Goal: Information Seeking & Learning: Compare options

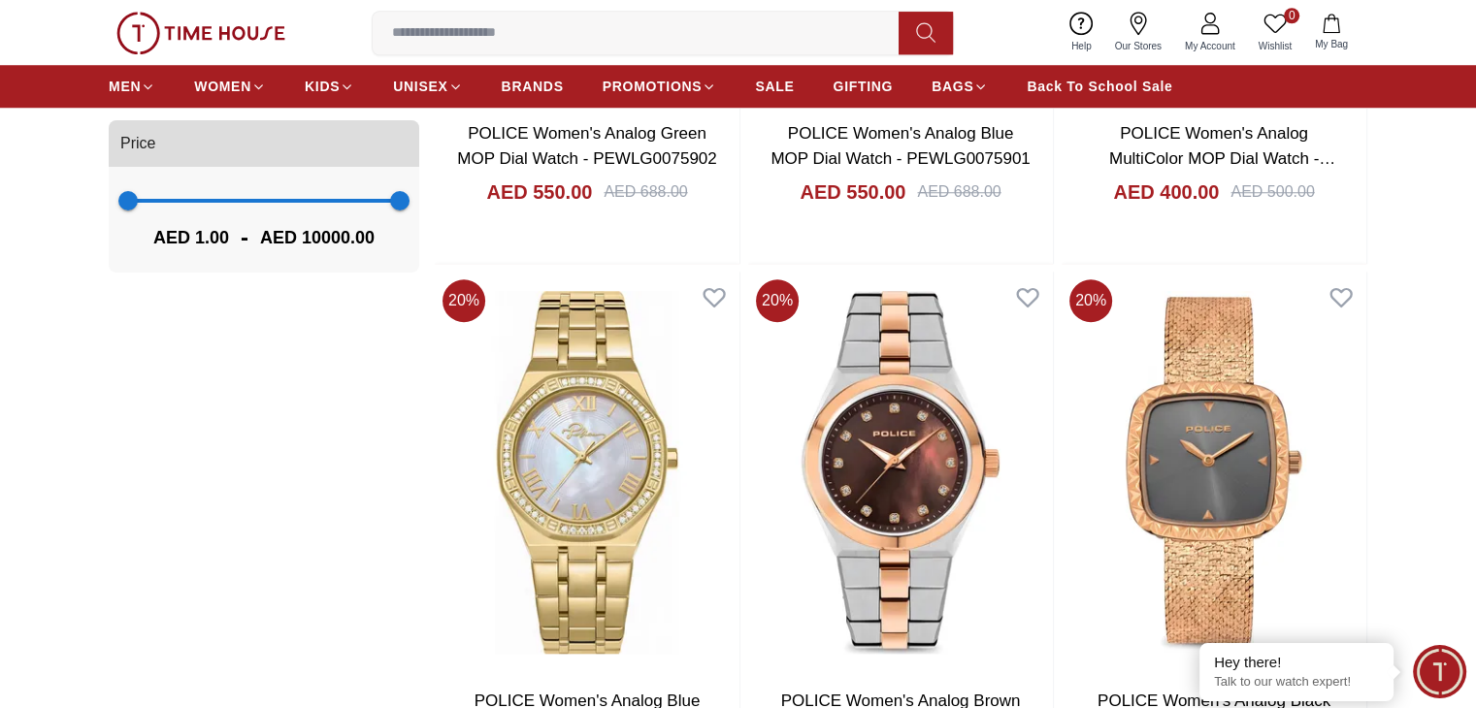
scroll to position [1727, 0]
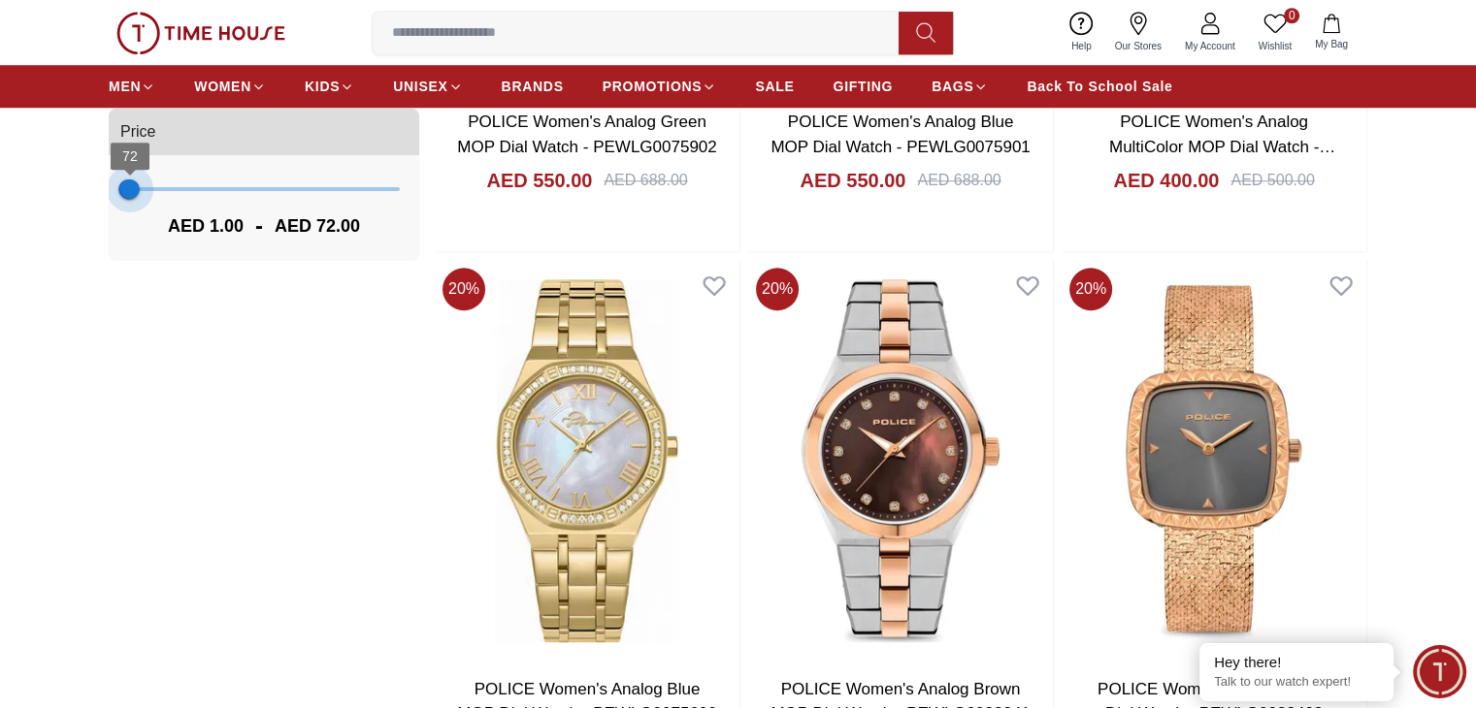
type input "***"
drag, startPoint x: 392, startPoint y: 187, endPoint x: 132, endPoint y: 201, distance: 260.4
click at [132, 199] on span "144" at bounding box center [131, 189] width 19 height 19
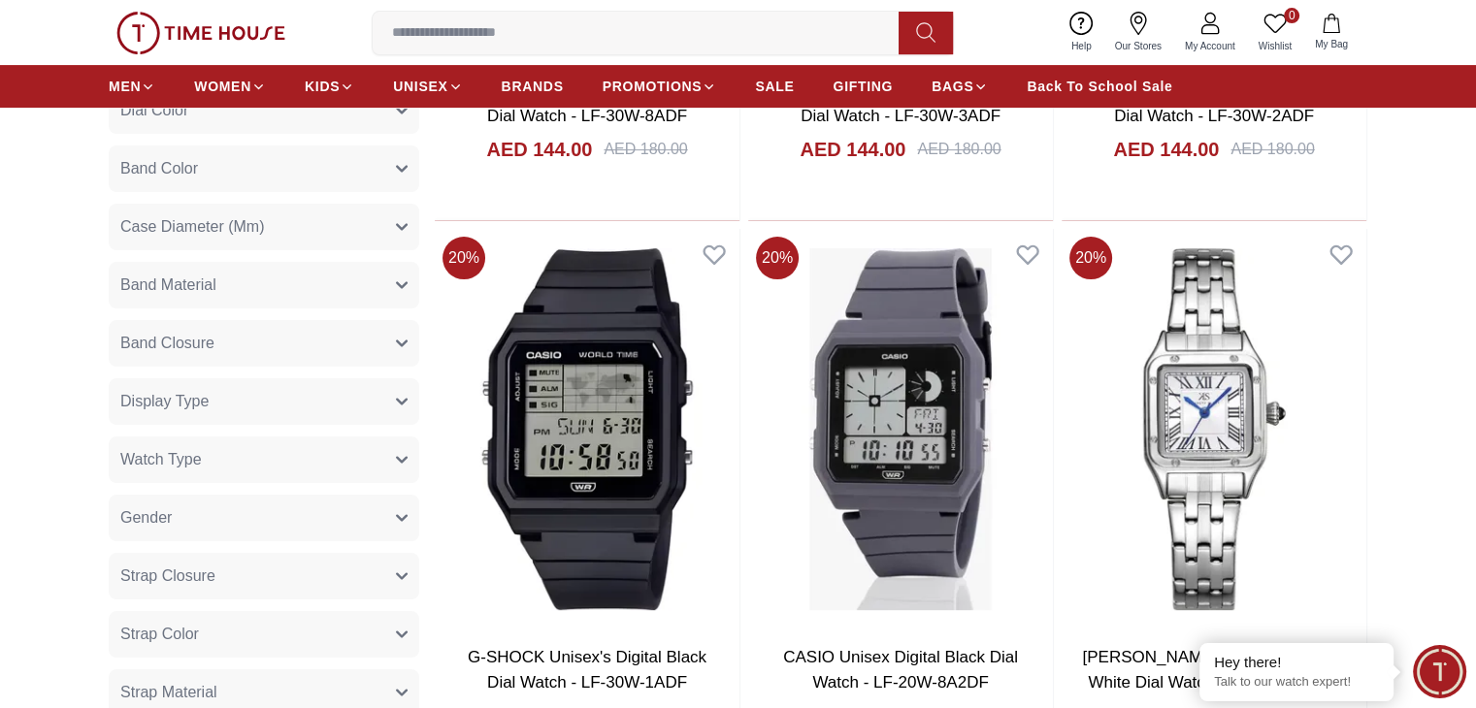
scroll to position [627, 0]
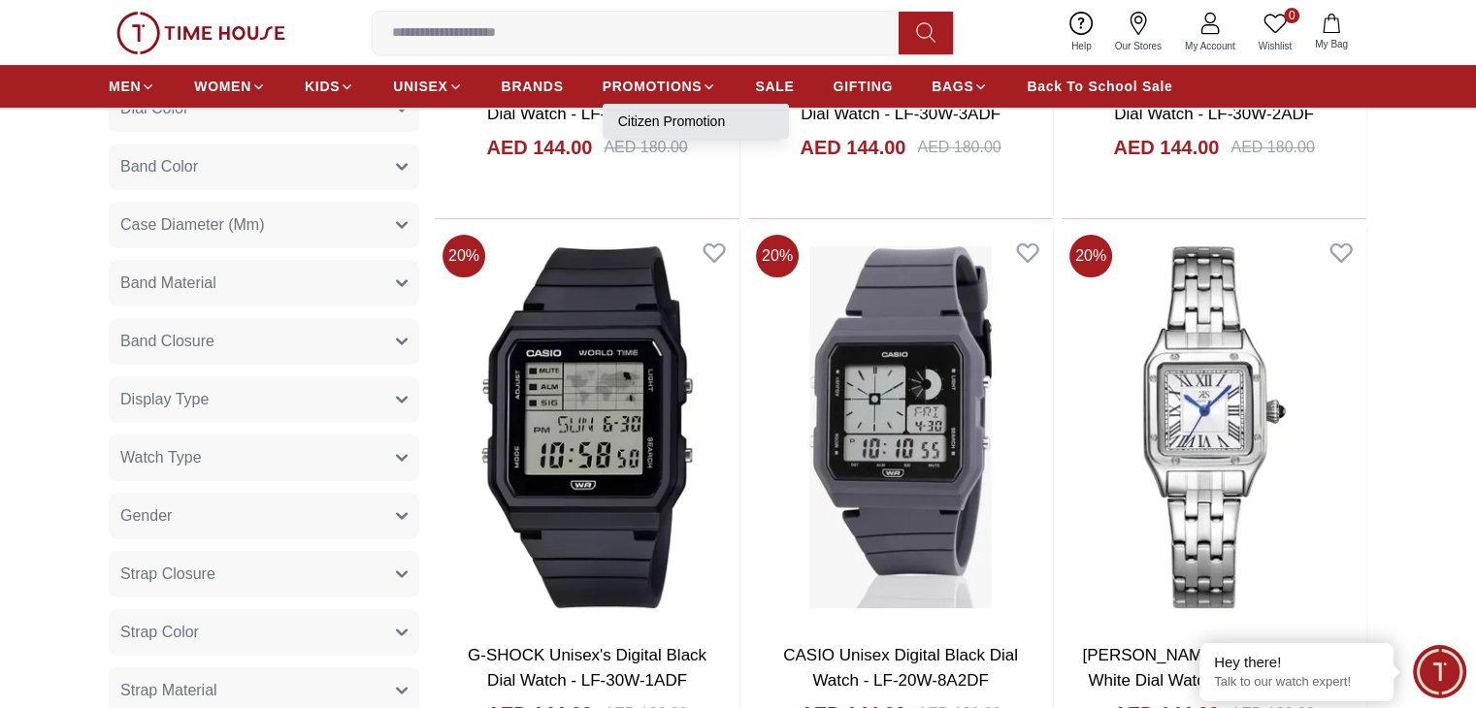
click at [674, 118] on link "Citizen Promotion" at bounding box center [695, 121] width 155 height 19
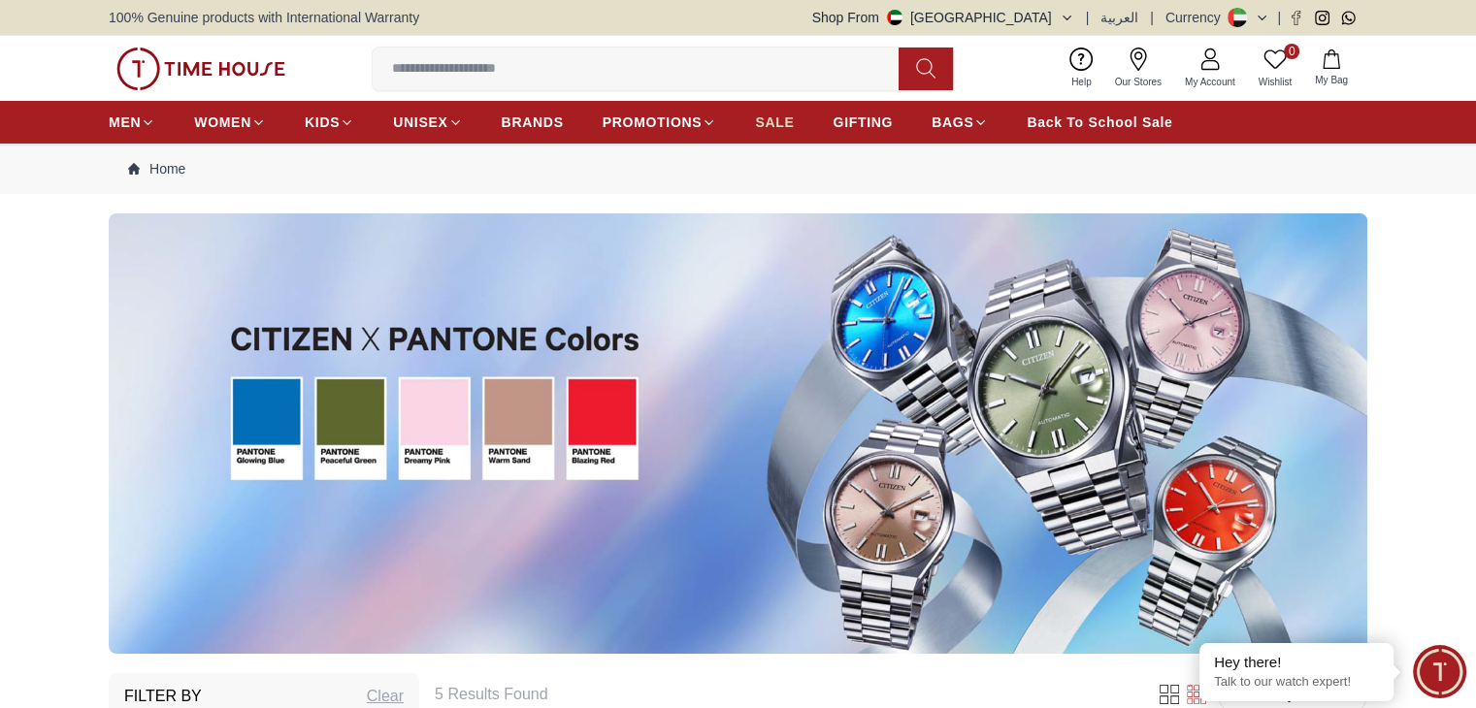
click at [782, 113] on span "SALE" at bounding box center [774, 122] width 39 height 19
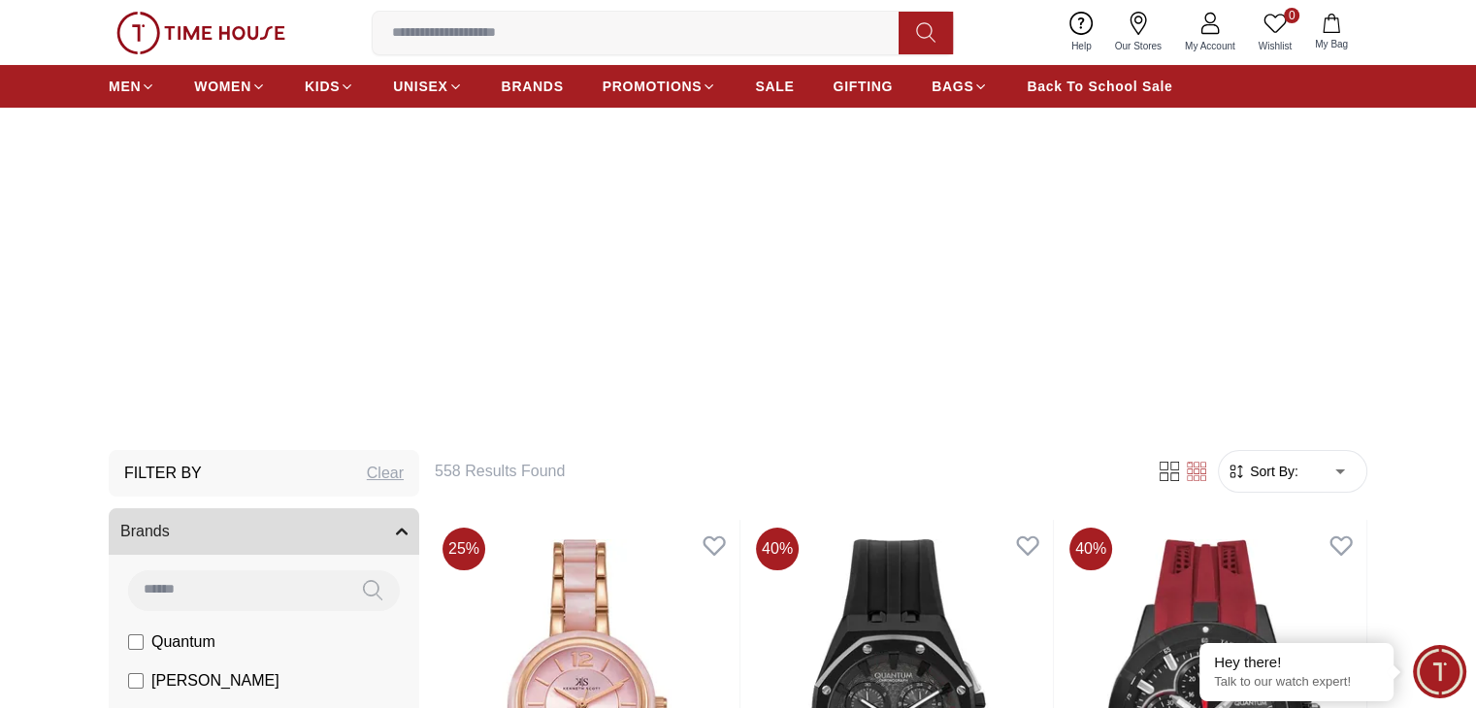
scroll to position [224, 0]
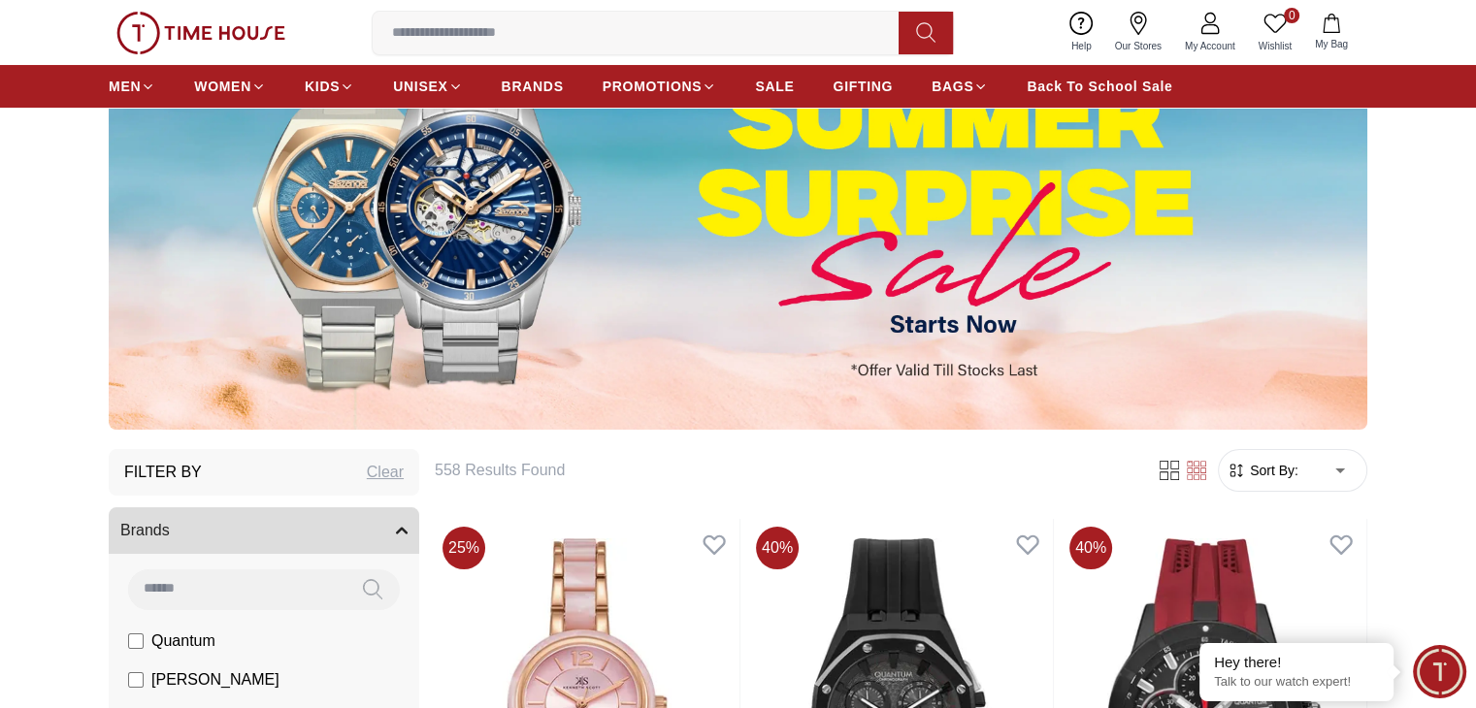
click at [842, 372] on img at bounding box center [738, 209] width 1259 height 441
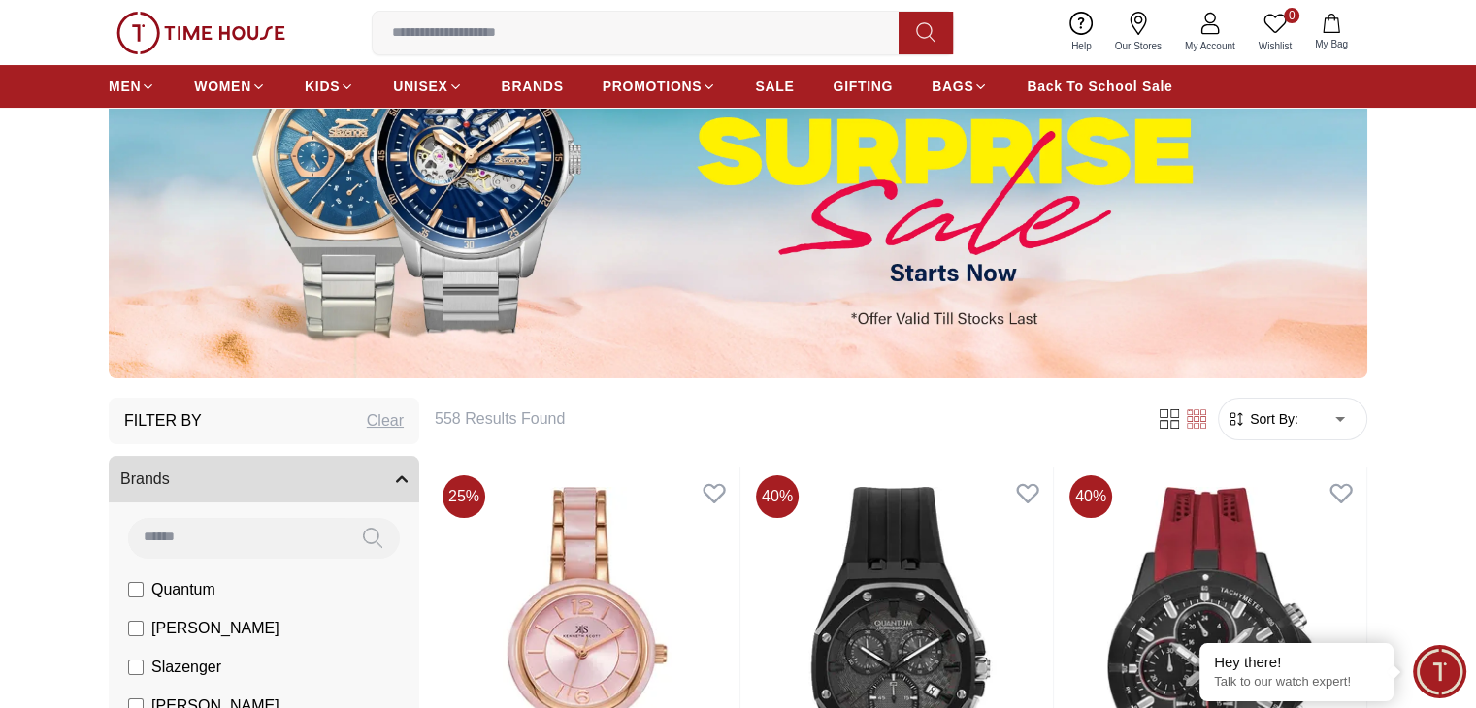
scroll to position [0, 0]
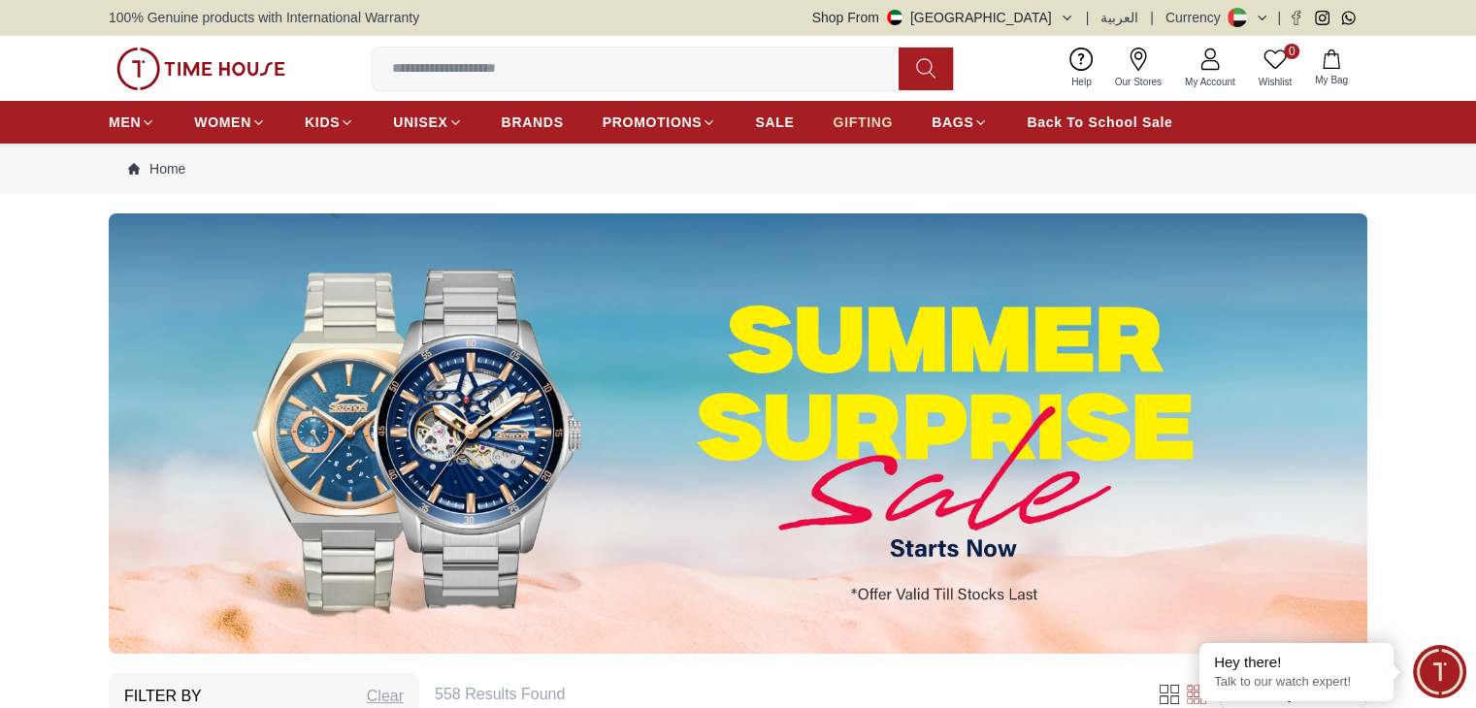
click at [870, 120] on span "GIFTING" at bounding box center [863, 122] width 60 height 19
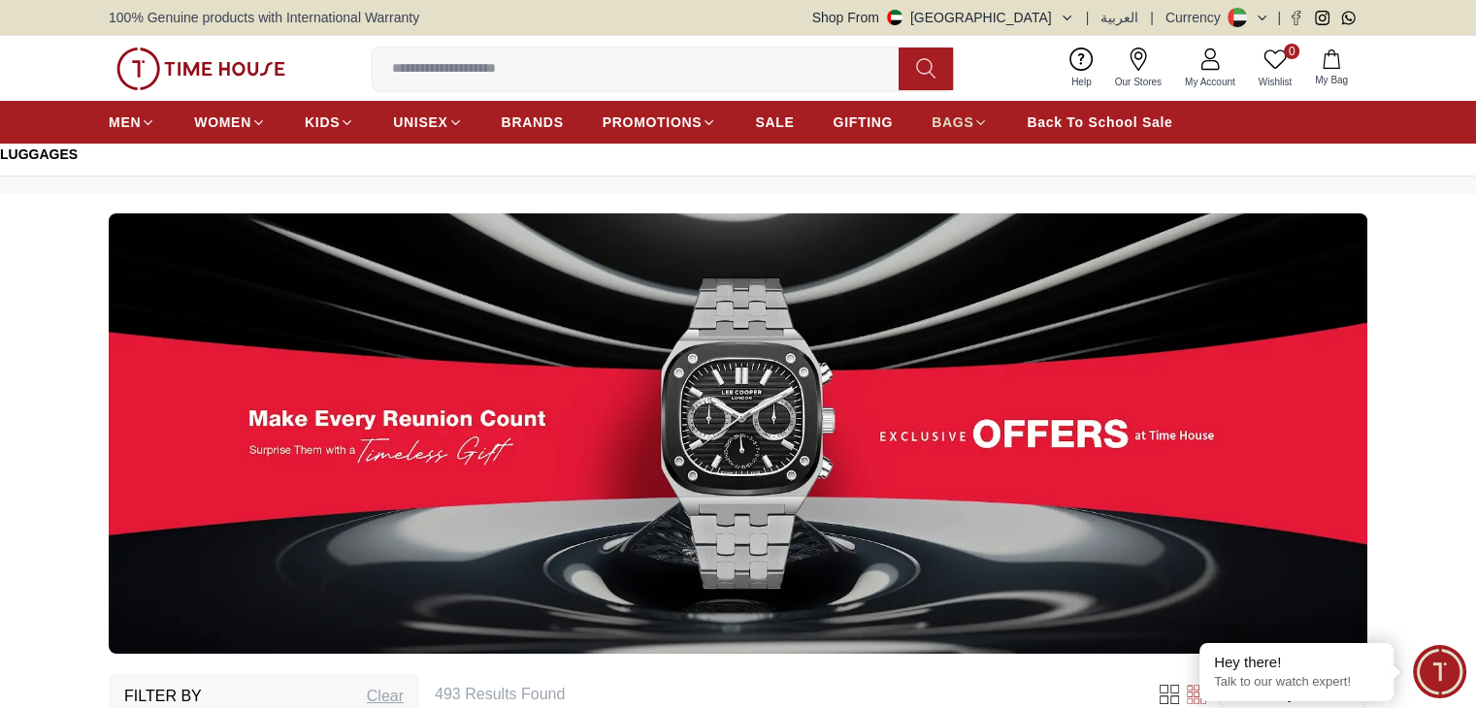
click at [981, 117] on icon at bounding box center [980, 122] width 15 height 15
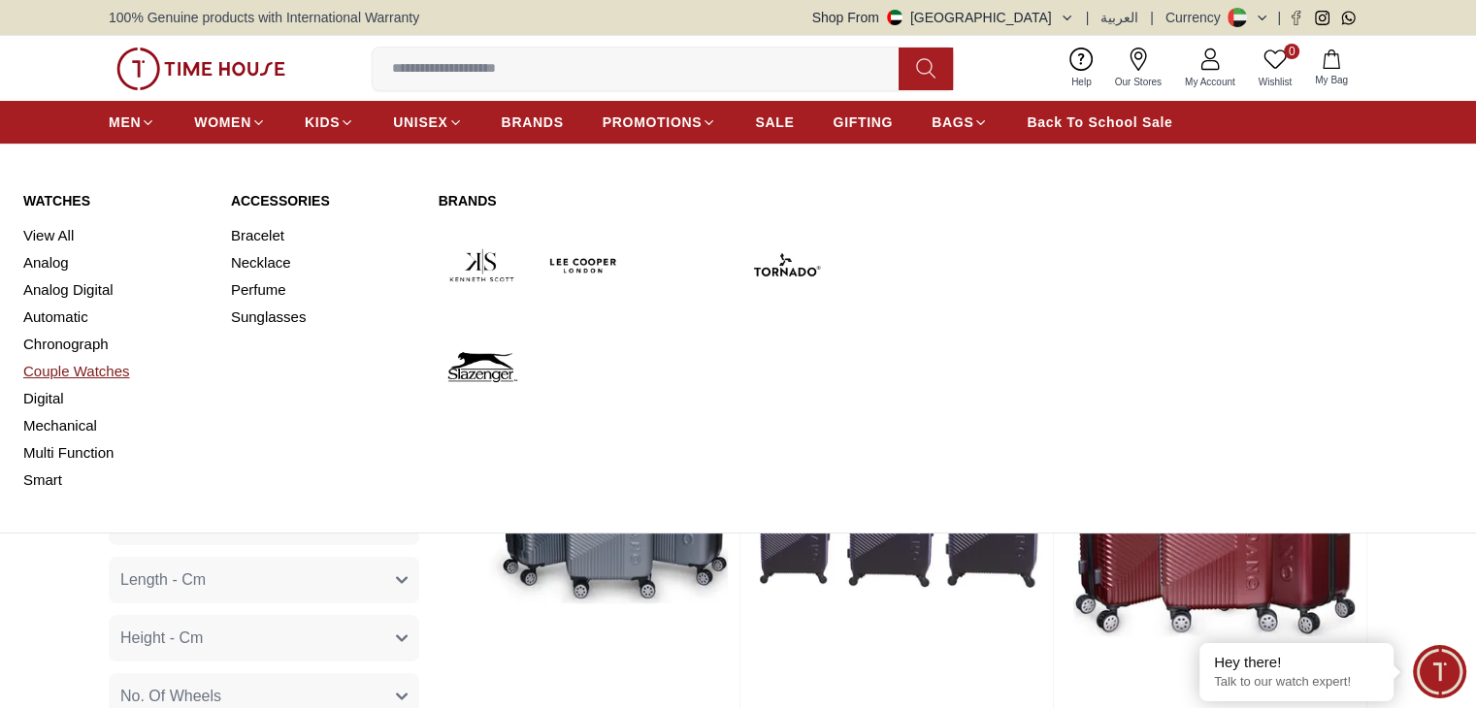
click at [53, 375] on link "Couple Watches" at bounding box center [115, 371] width 184 height 27
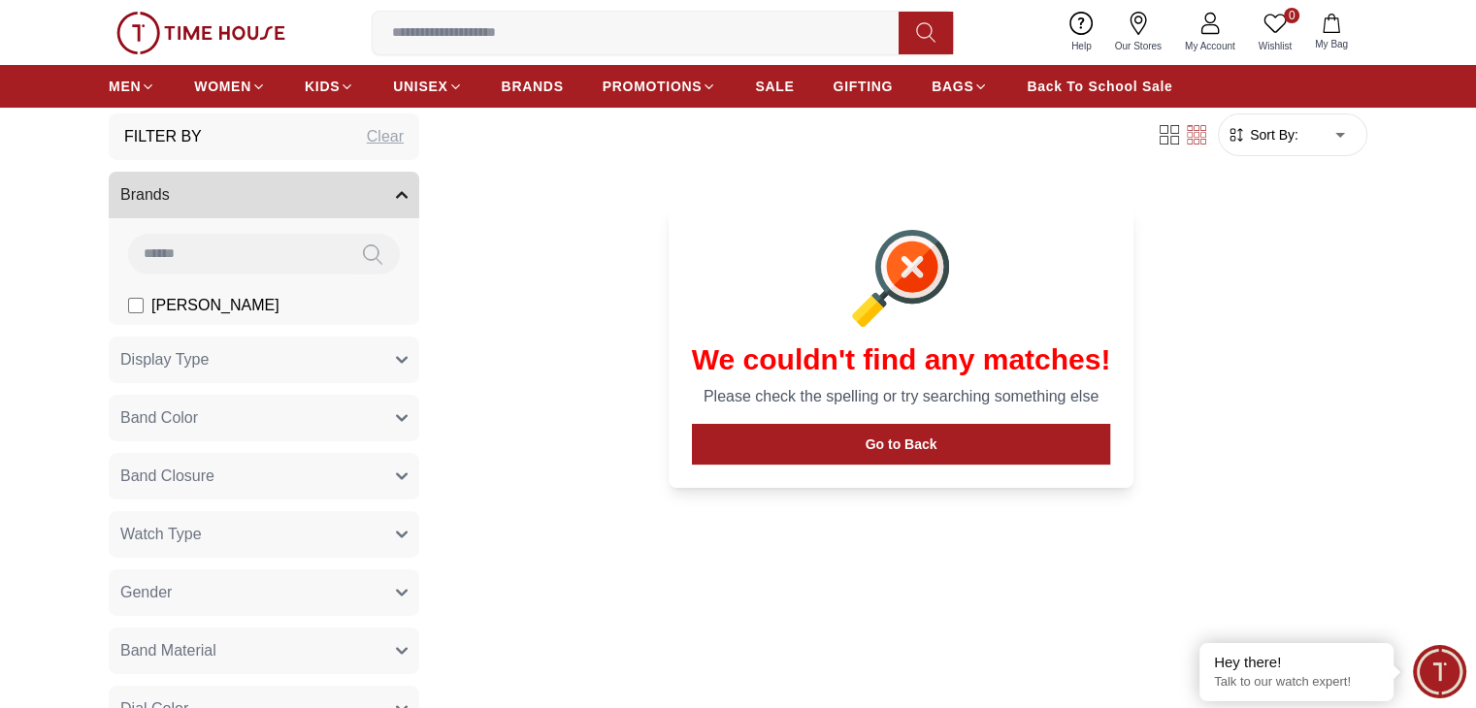
scroll to position [105, 0]
click at [606, 467] on section "We couldn't find any matches! Please check the spelling or try searching someth…" at bounding box center [902, 346] width 730 height 328
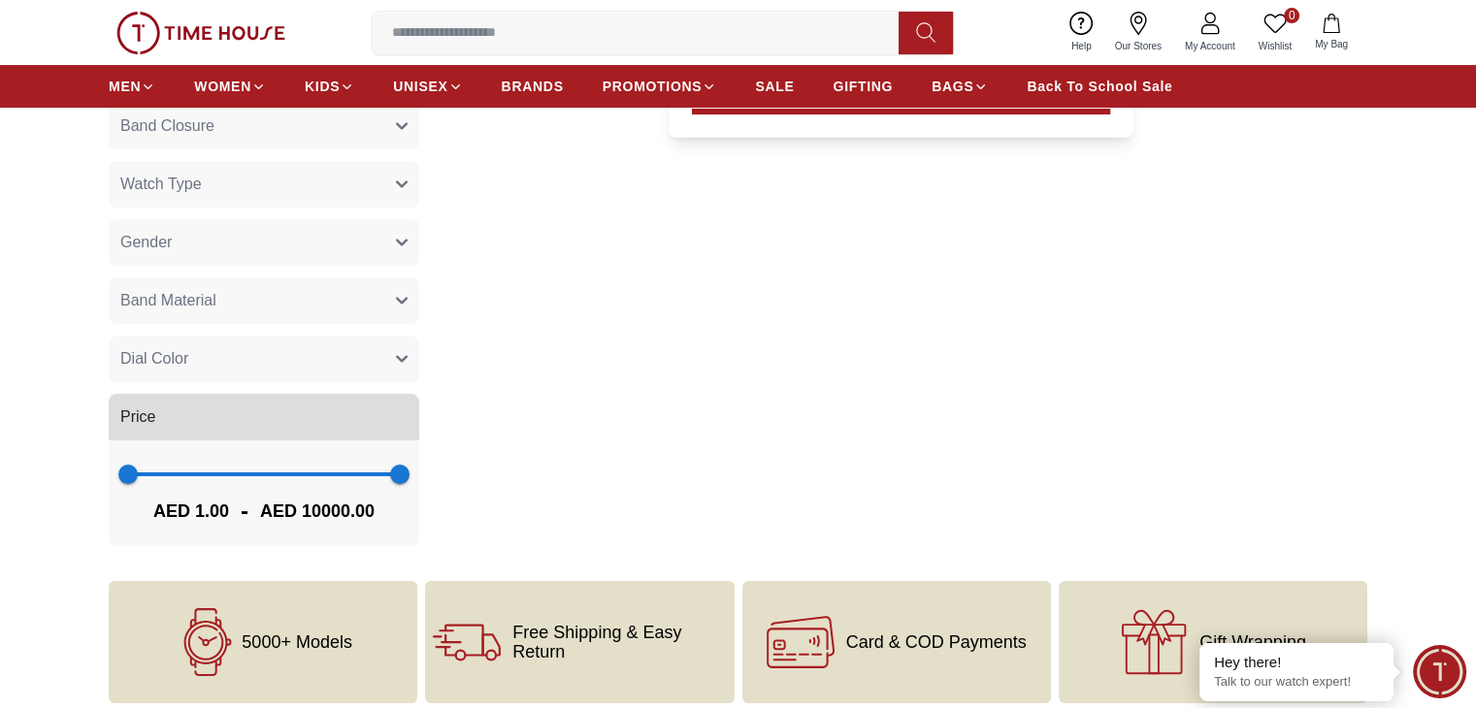
scroll to position [0, 0]
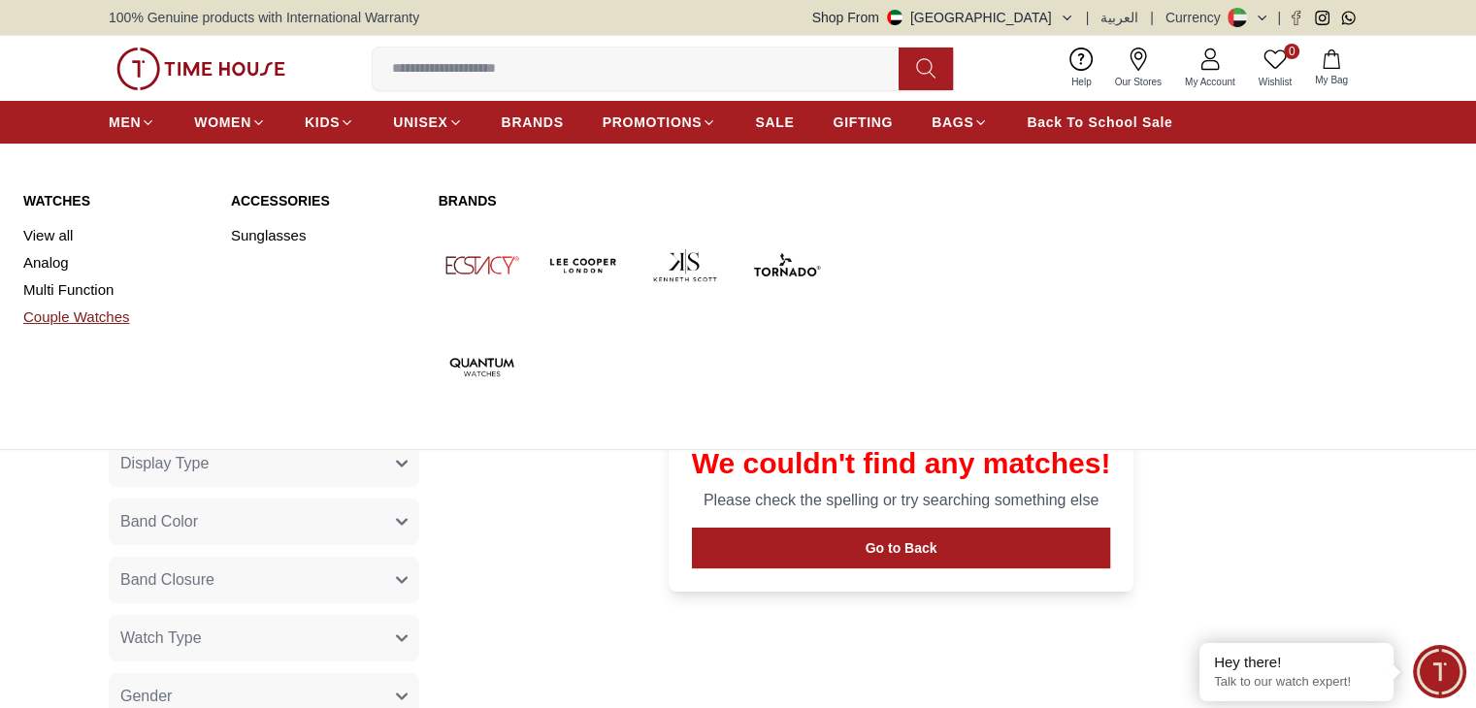
click at [81, 310] on link "Couple Watches" at bounding box center [115, 317] width 184 height 27
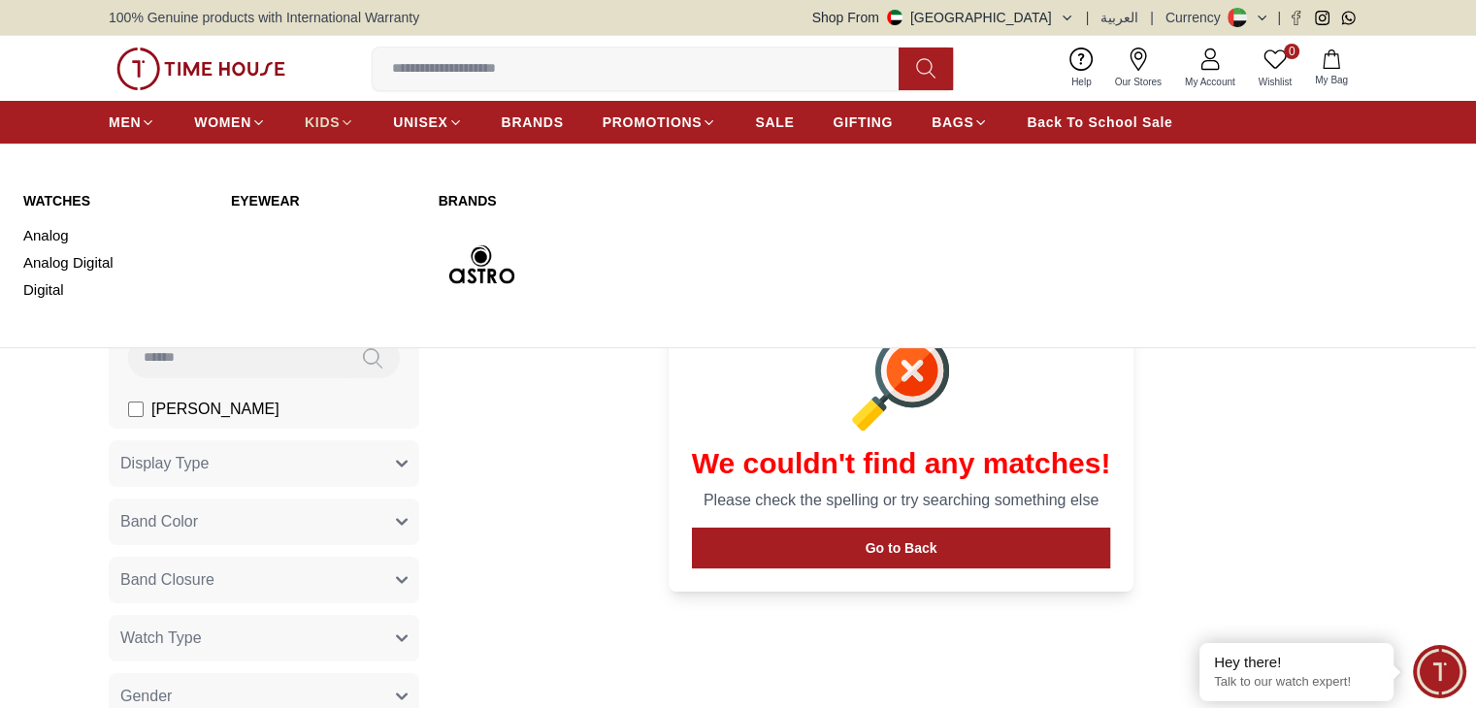
click at [327, 125] on span "KIDS" at bounding box center [322, 122] width 35 height 19
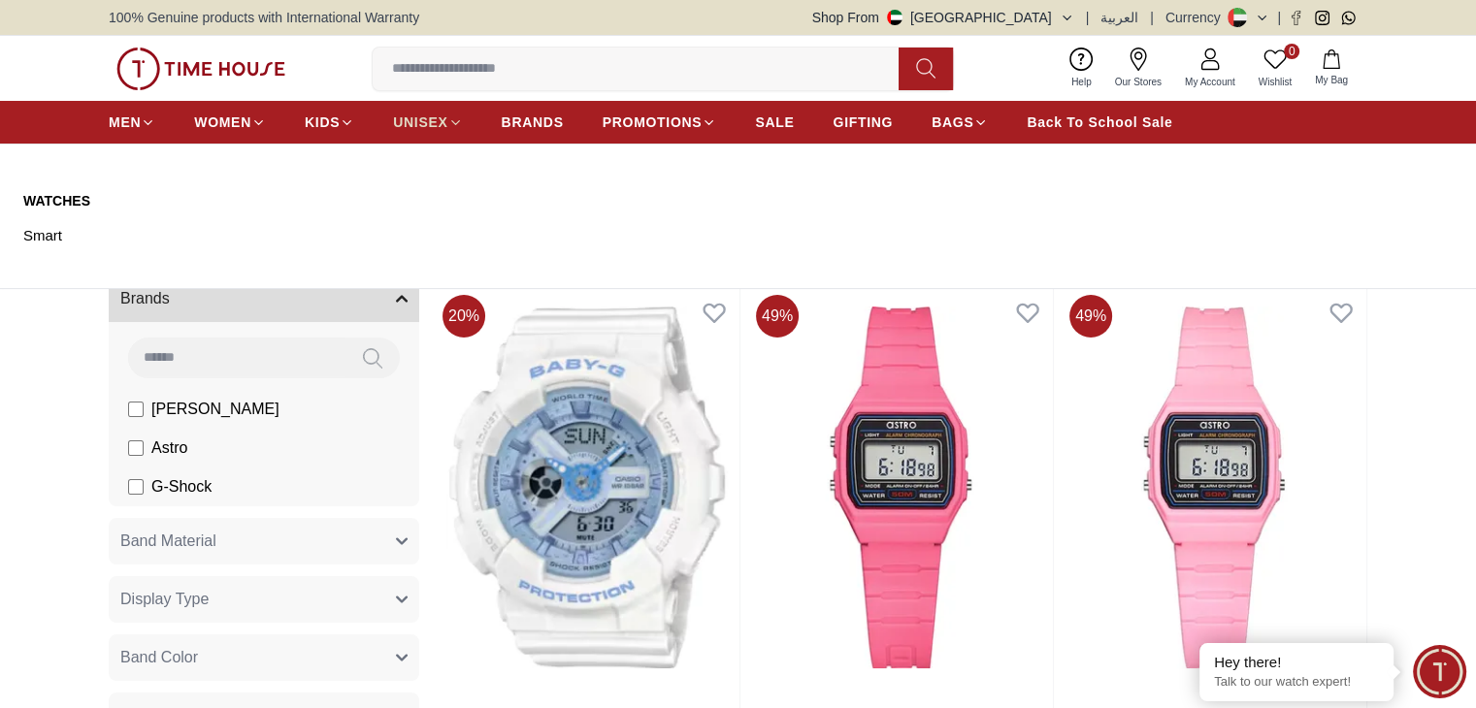
click at [454, 117] on icon at bounding box center [455, 122] width 15 height 15
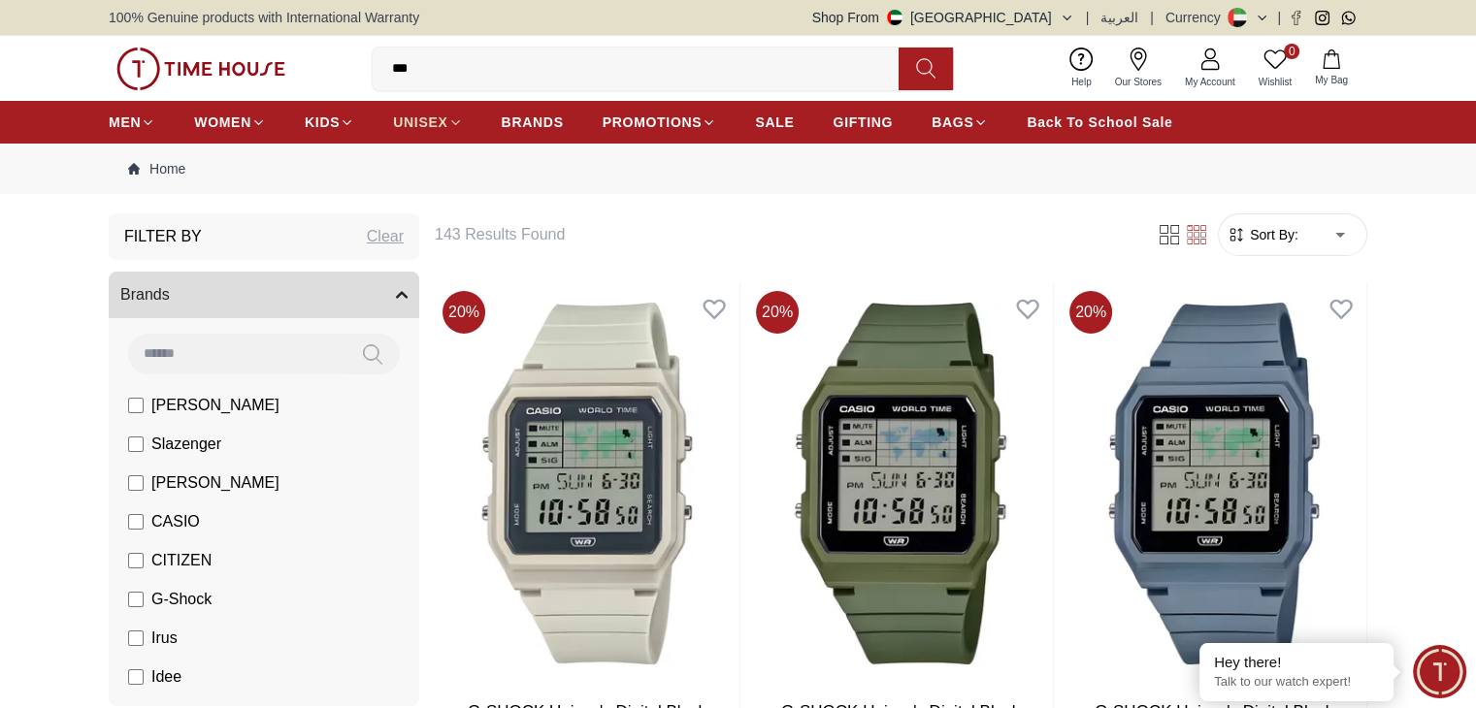
click at [454, 119] on icon at bounding box center [455, 122] width 15 height 15
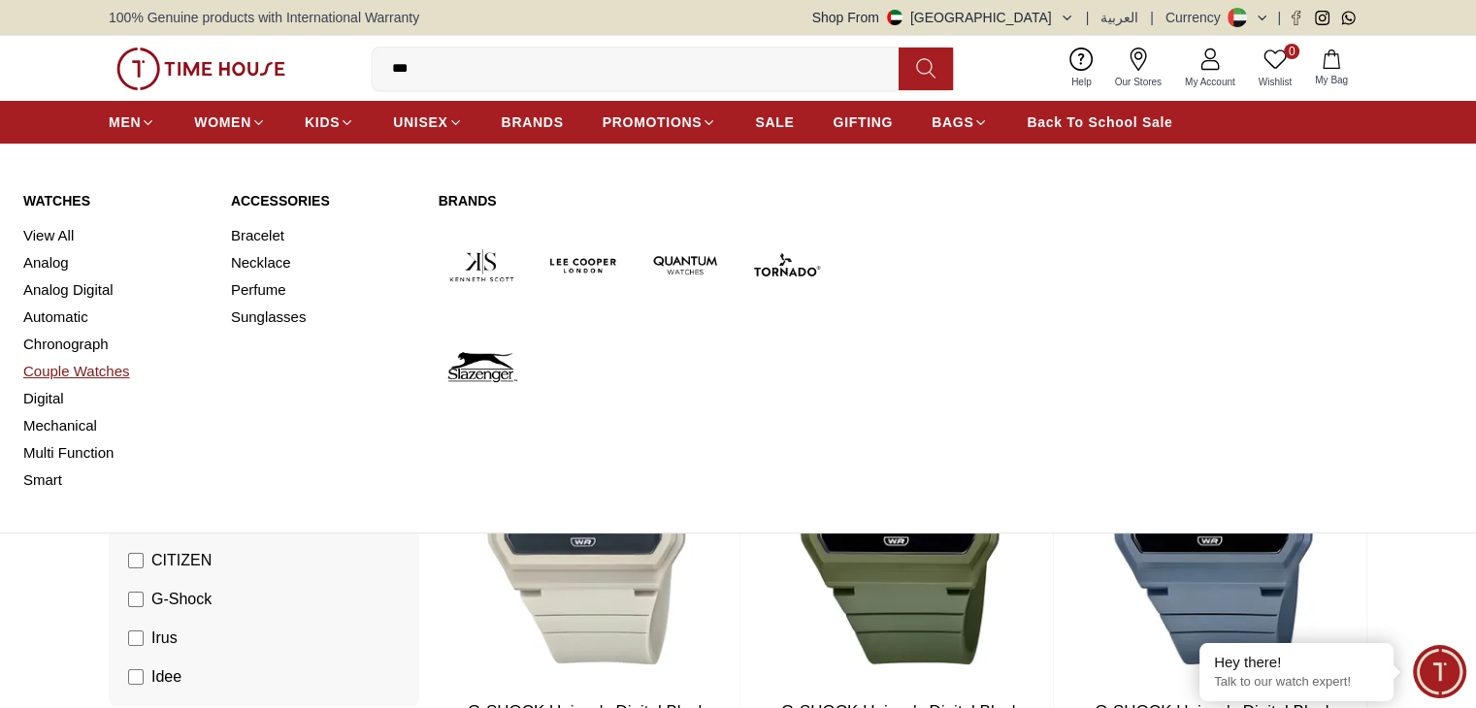
click at [75, 372] on link "Couple Watches" at bounding box center [115, 371] width 184 height 27
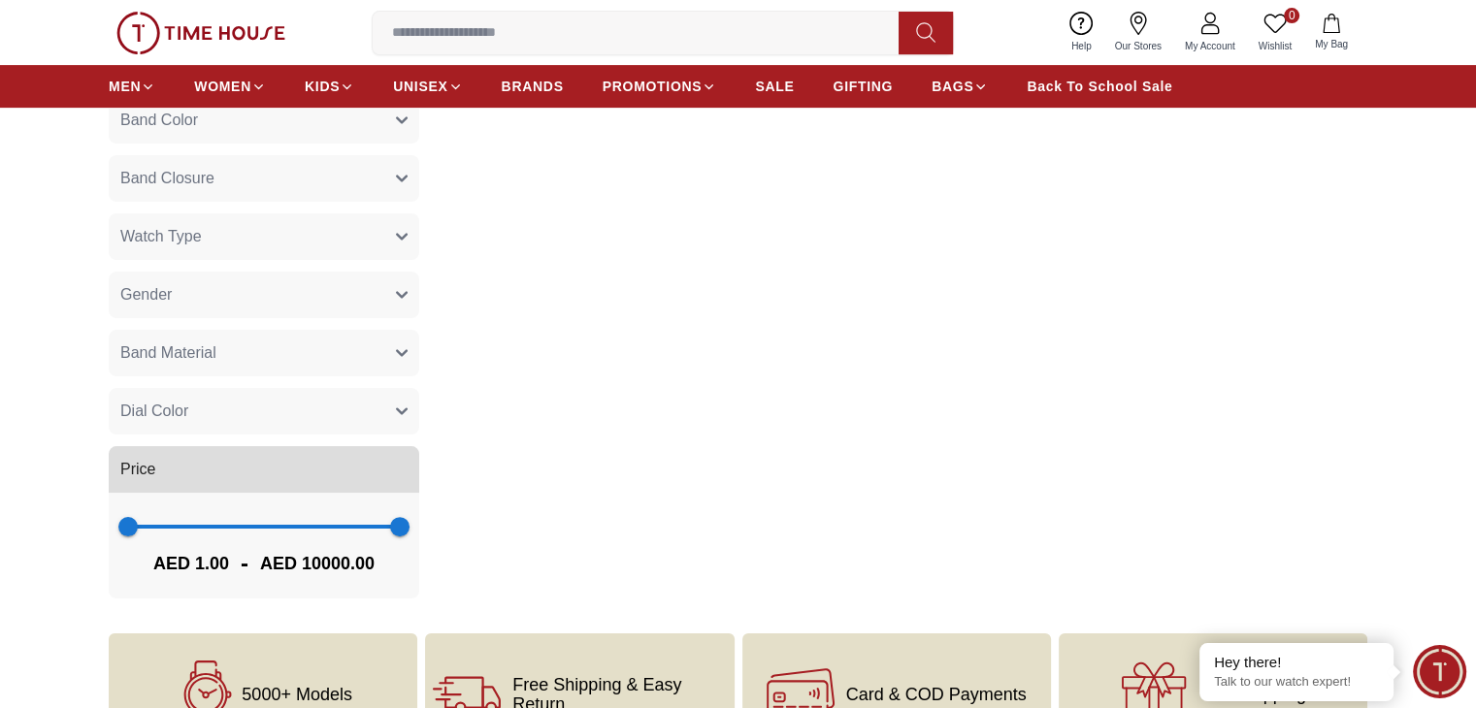
scroll to position [683, 0]
type input "****"
drag, startPoint x: 398, startPoint y: 526, endPoint x: 231, endPoint y: 506, distance: 168.2
click at [231, 517] on span "3786" at bounding box center [230, 526] width 19 height 19
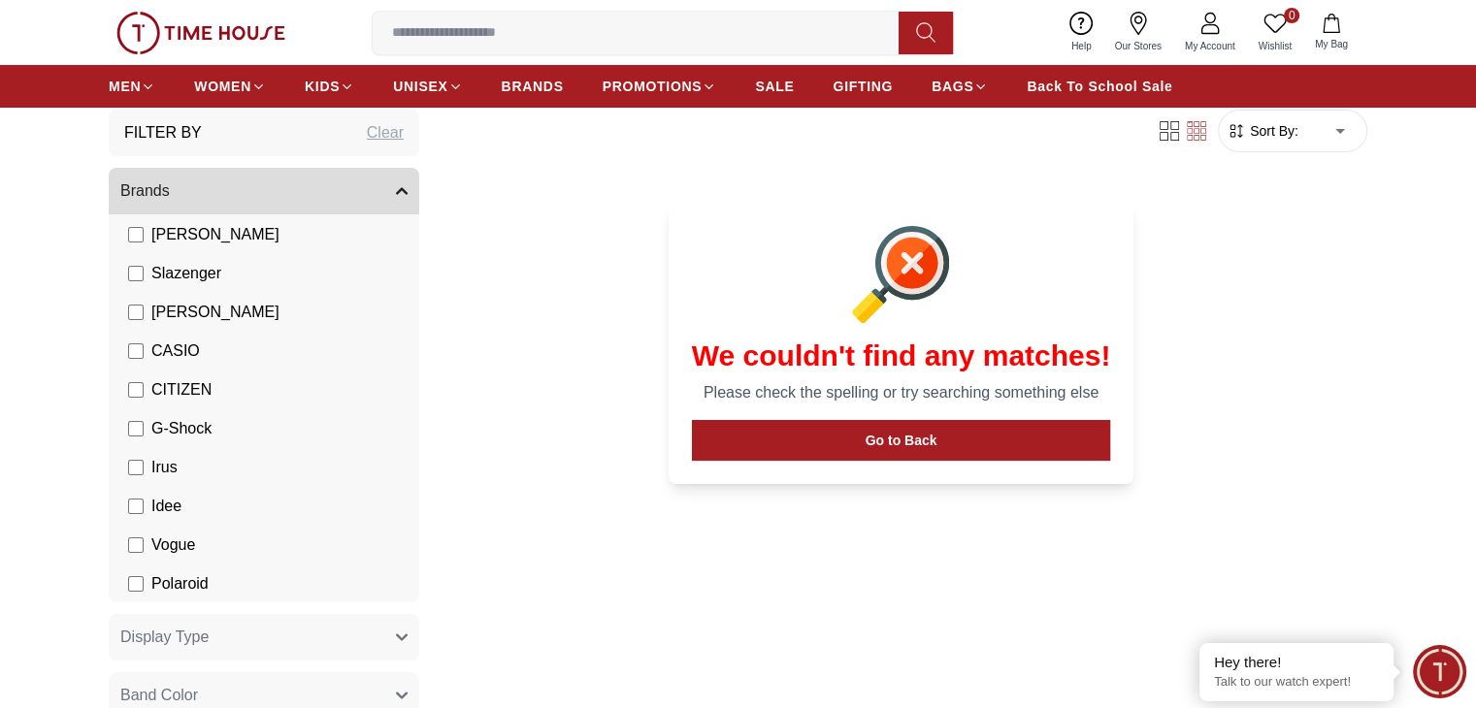
scroll to position [109, 0]
click at [136, 242] on label "[PERSON_NAME]" at bounding box center [203, 233] width 151 height 23
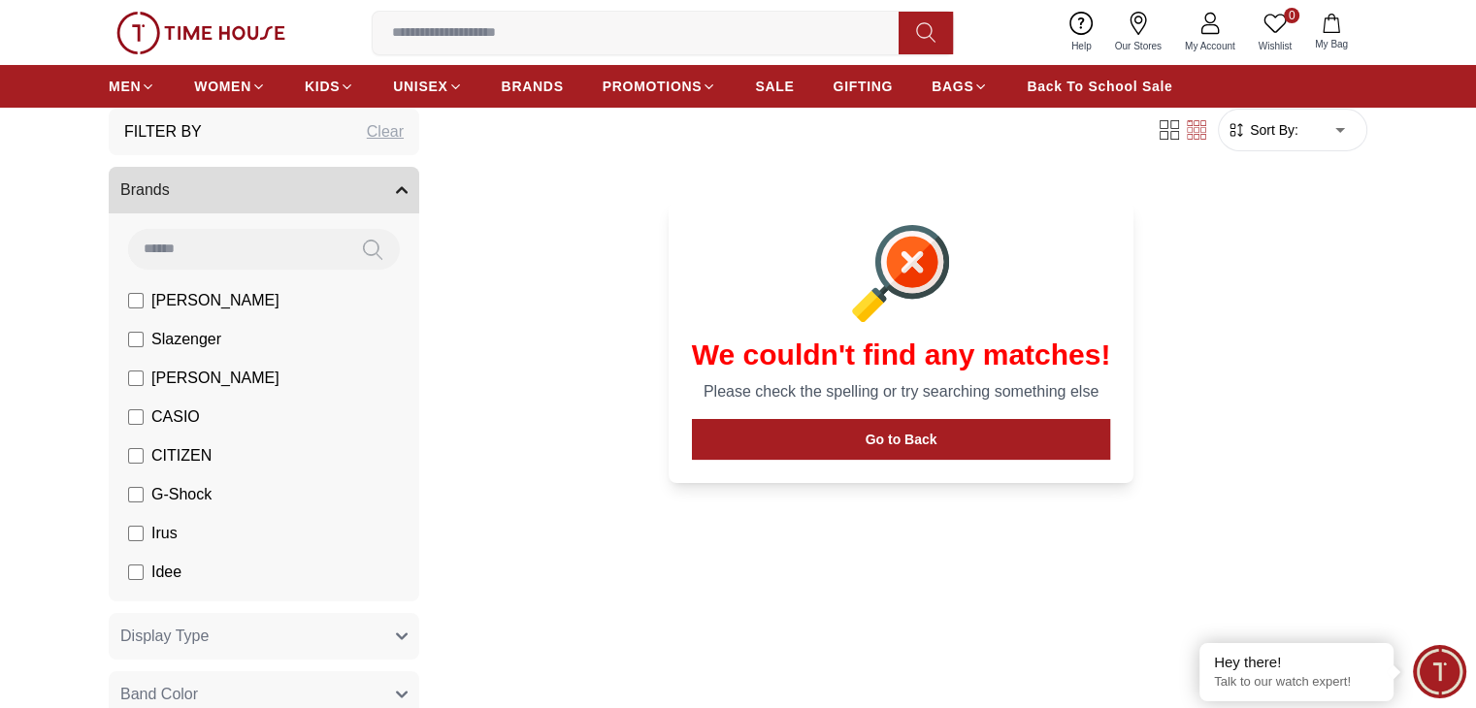
click at [127, 337] on li "Slazenger" at bounding box center [267, 339] width 303 height 39
click at [134, 349] on label "Slazenger" at bounding box center [174, 339] width 93 height 23
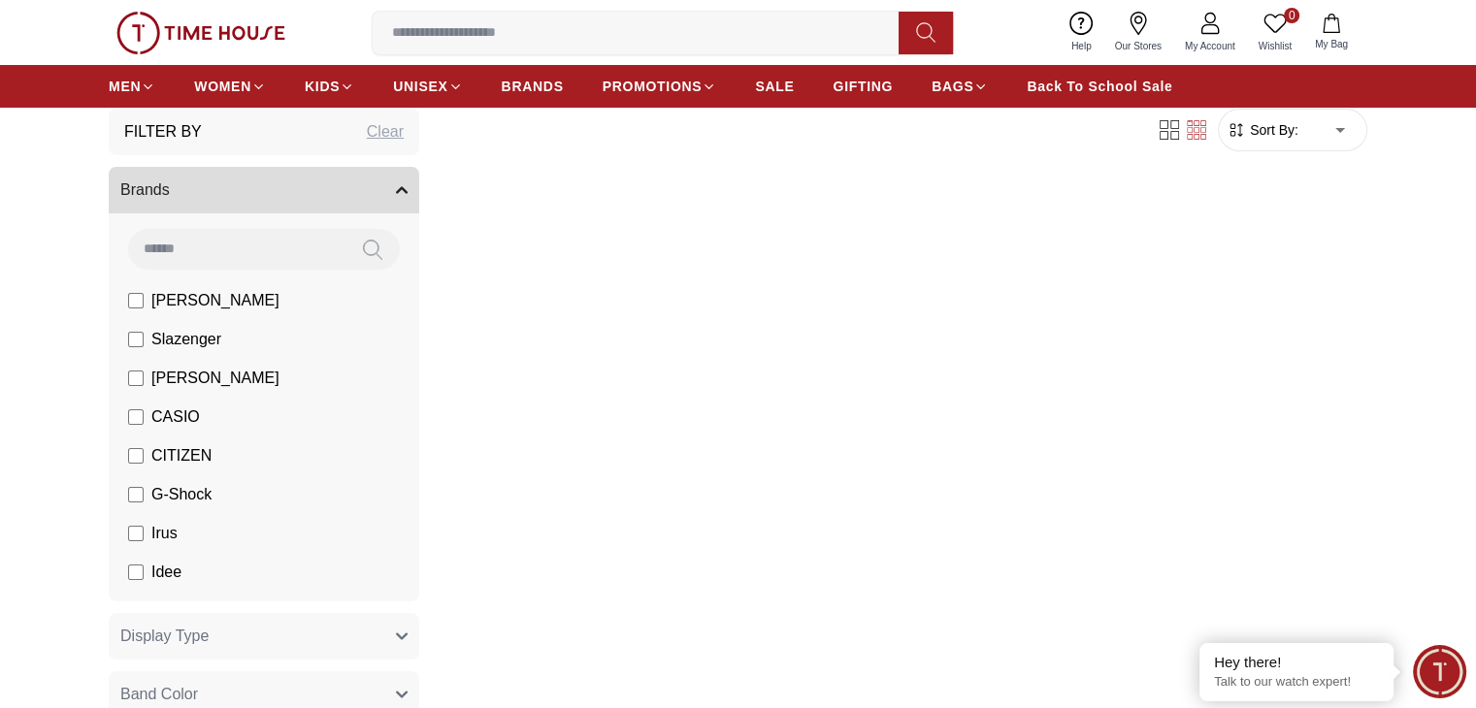
click at [144, 413] on label "CASIO" at bounding box center [164, 417] width 72 height 23
click at [137, 466] on label "CITIZEN" at bounding box center [169, 455] width 83 height 23
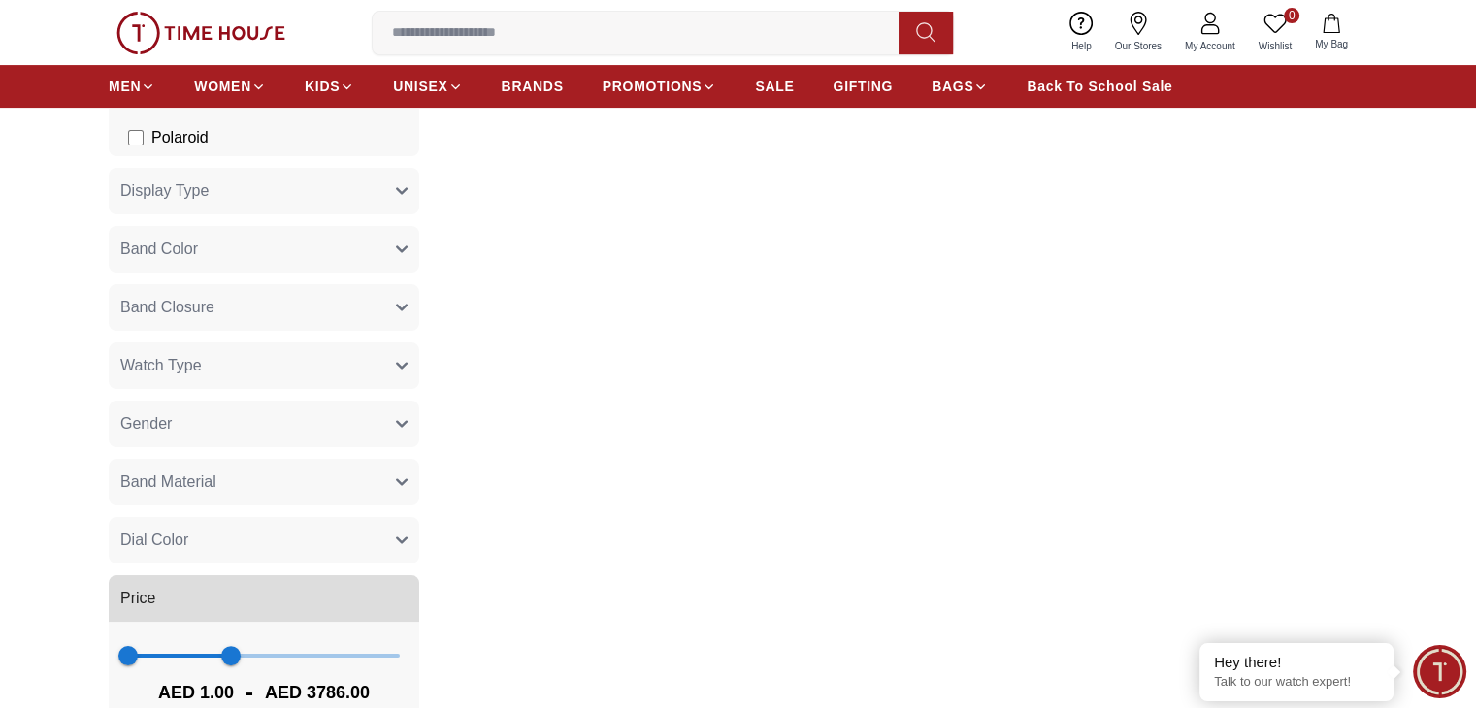
scroll to position [559, 0]
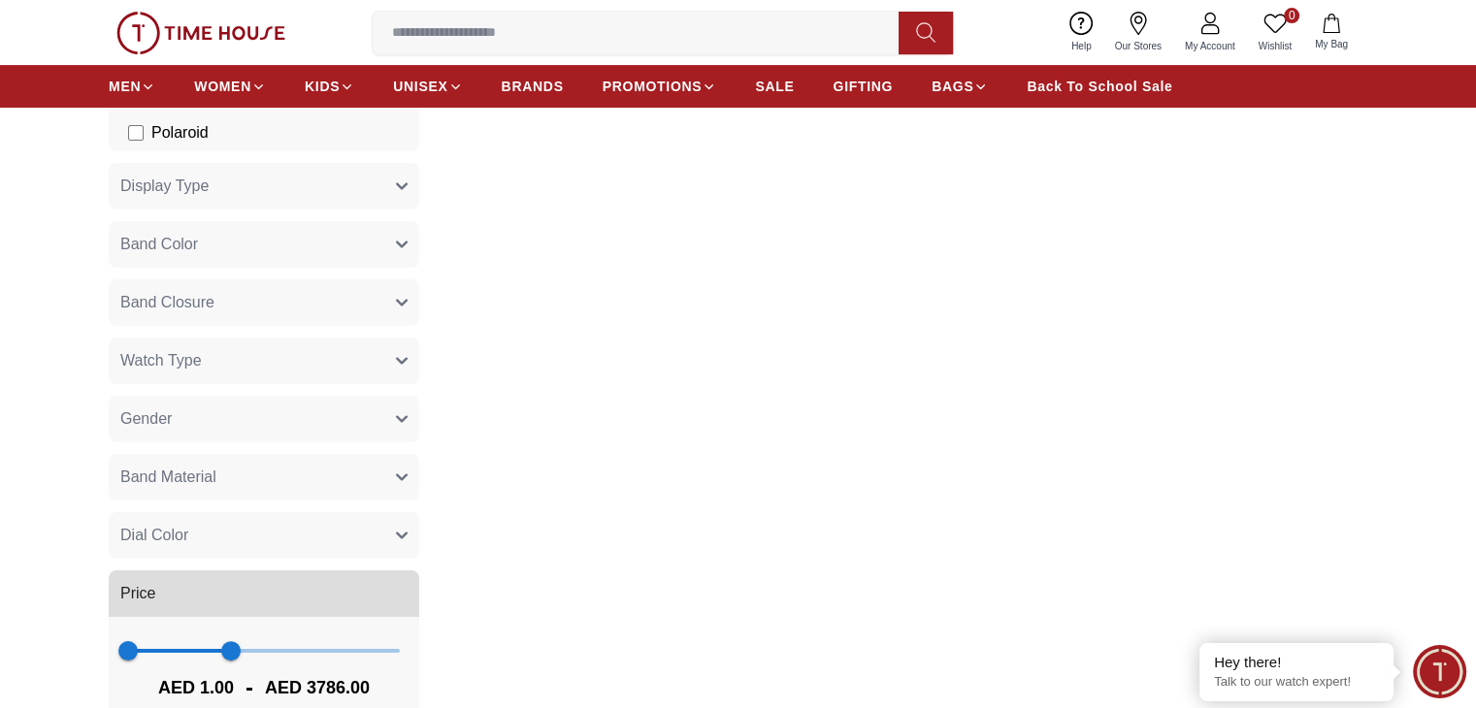
click at [424, 187] on div "Filter By Clear Brands [PERSON_NAME] Slazenger [PERSON_NAME] CASIO CITIZEN G-Sh…" at bounding box center [738, 196] width 1259 height 1076
click at [388, 188] on button "Display Type" at bounding box center [264, 186] width 311 height 47
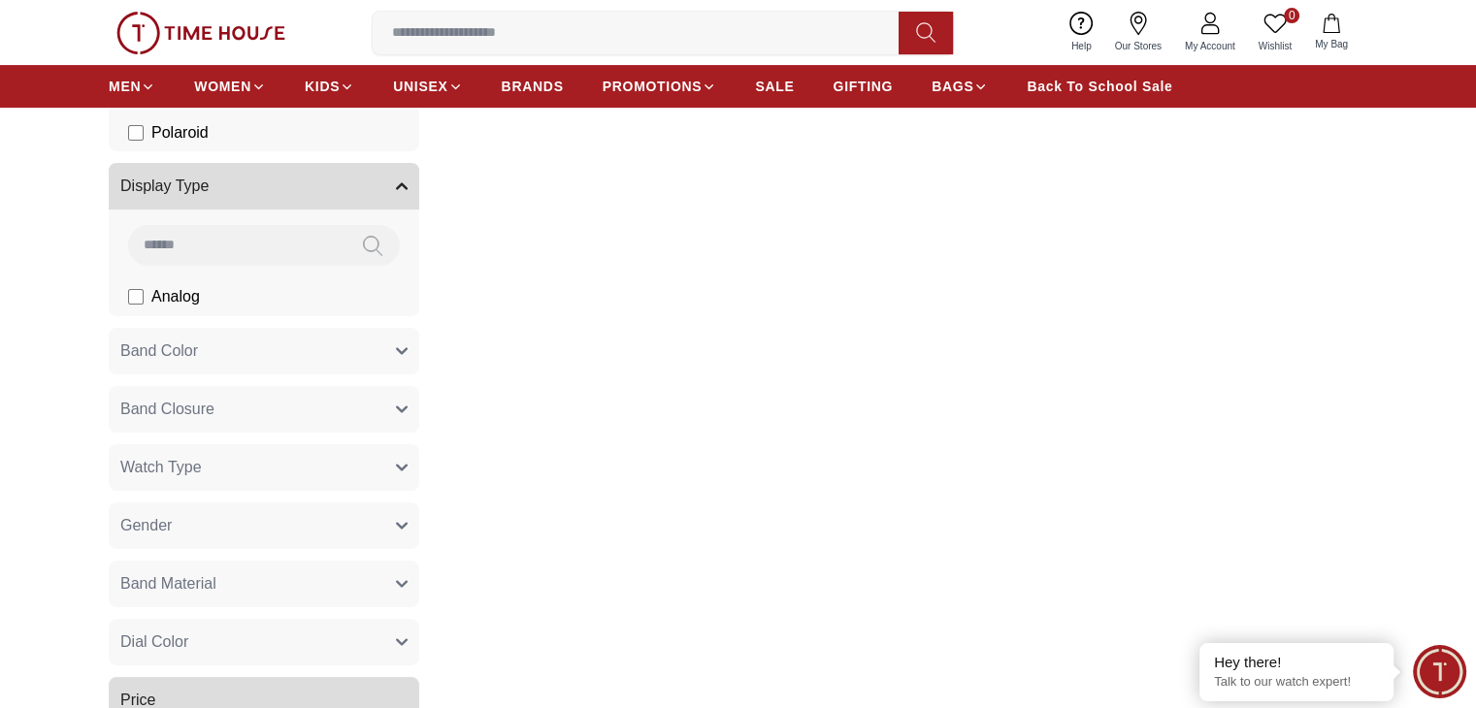
click at [388, 188] on button "Display Type" at bounding box center [264, 186] width 311 height 47
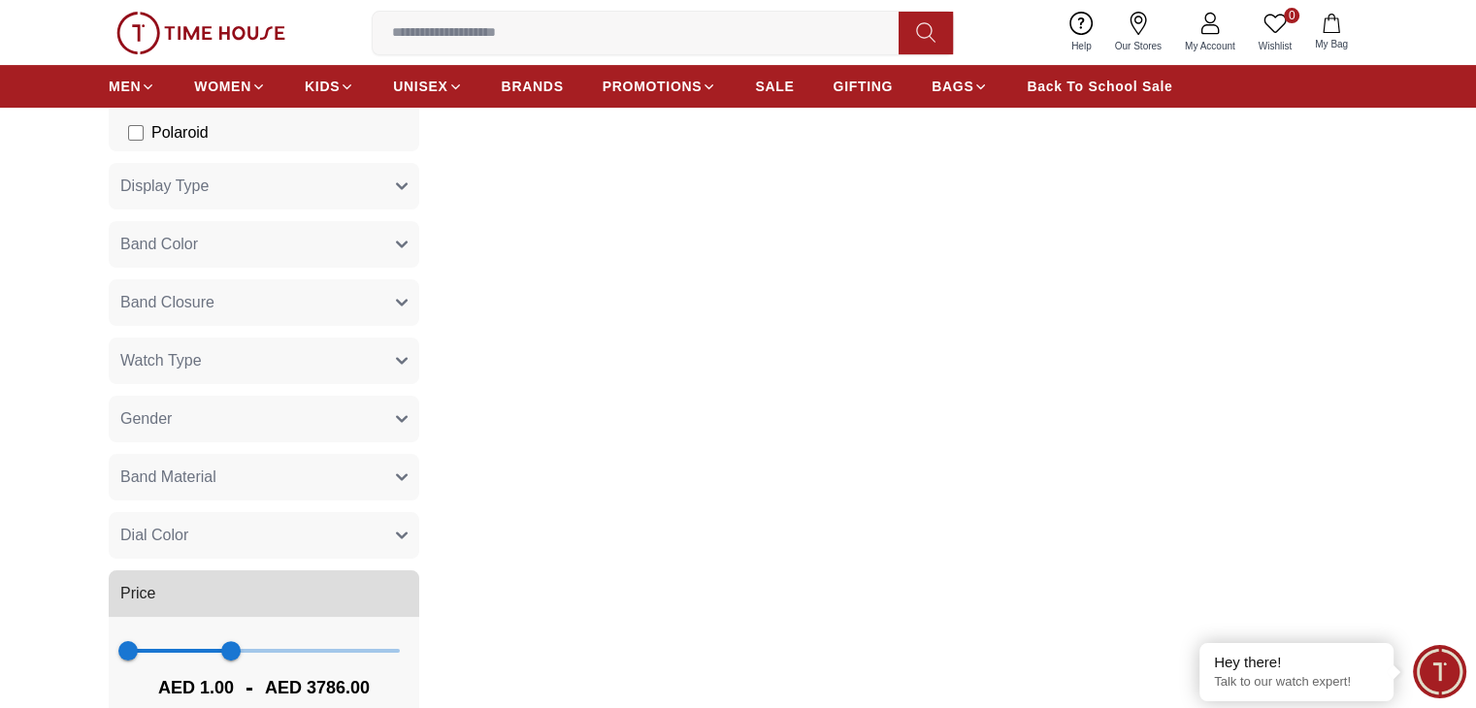
scroll to position [0, 0]
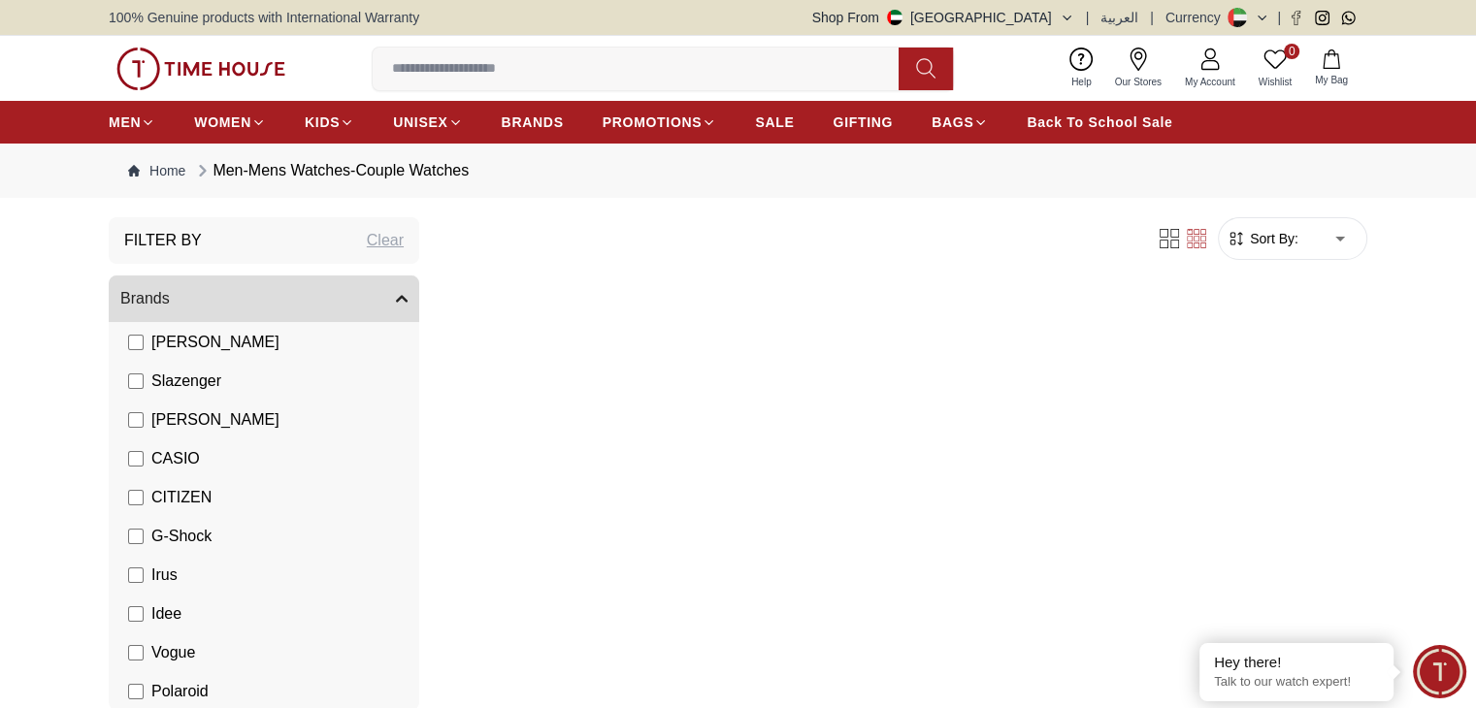
scroll to position [109, 0]
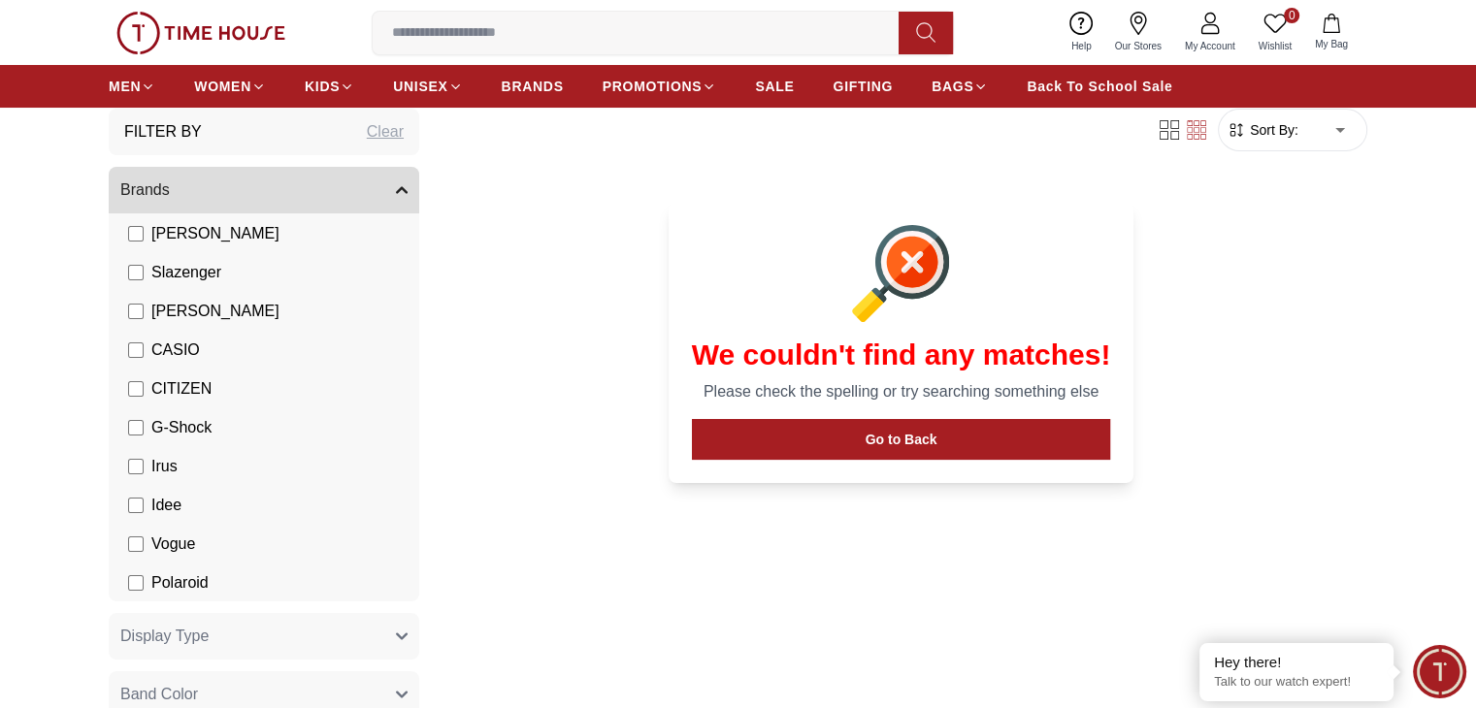
click at [186, 41] on img at bounding box center [200, 33] width 169 height 43
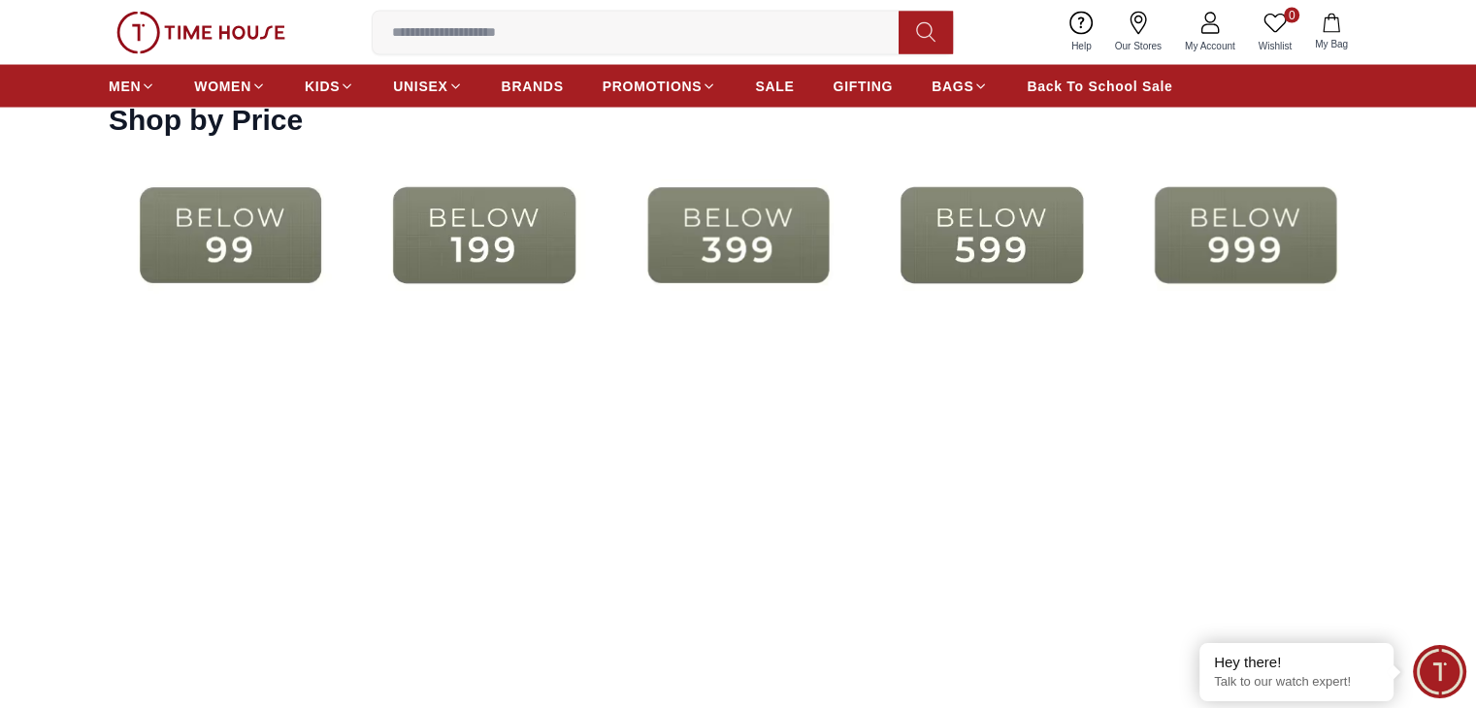
scroll to position [3905, 0]
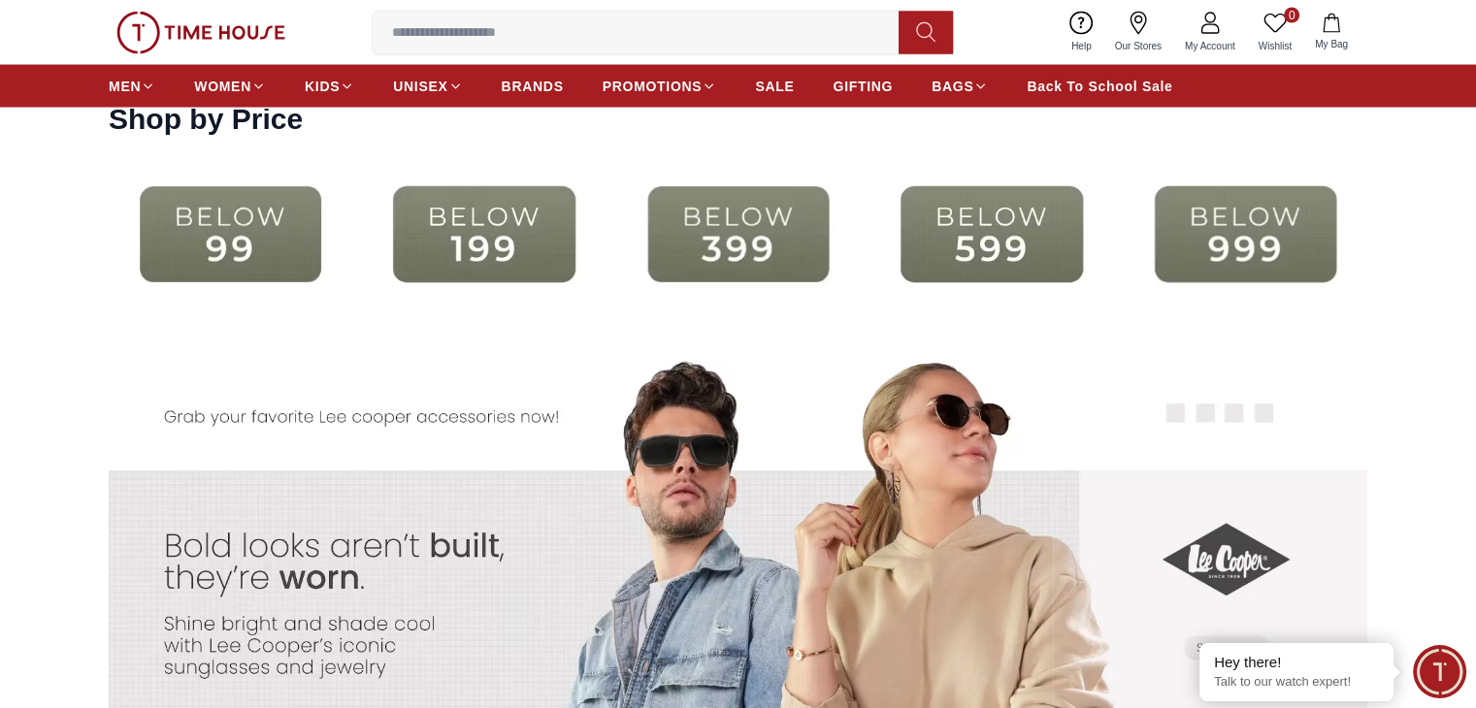
click at [241, 214] on img at bounding box center [231, 234] width 244 height 157
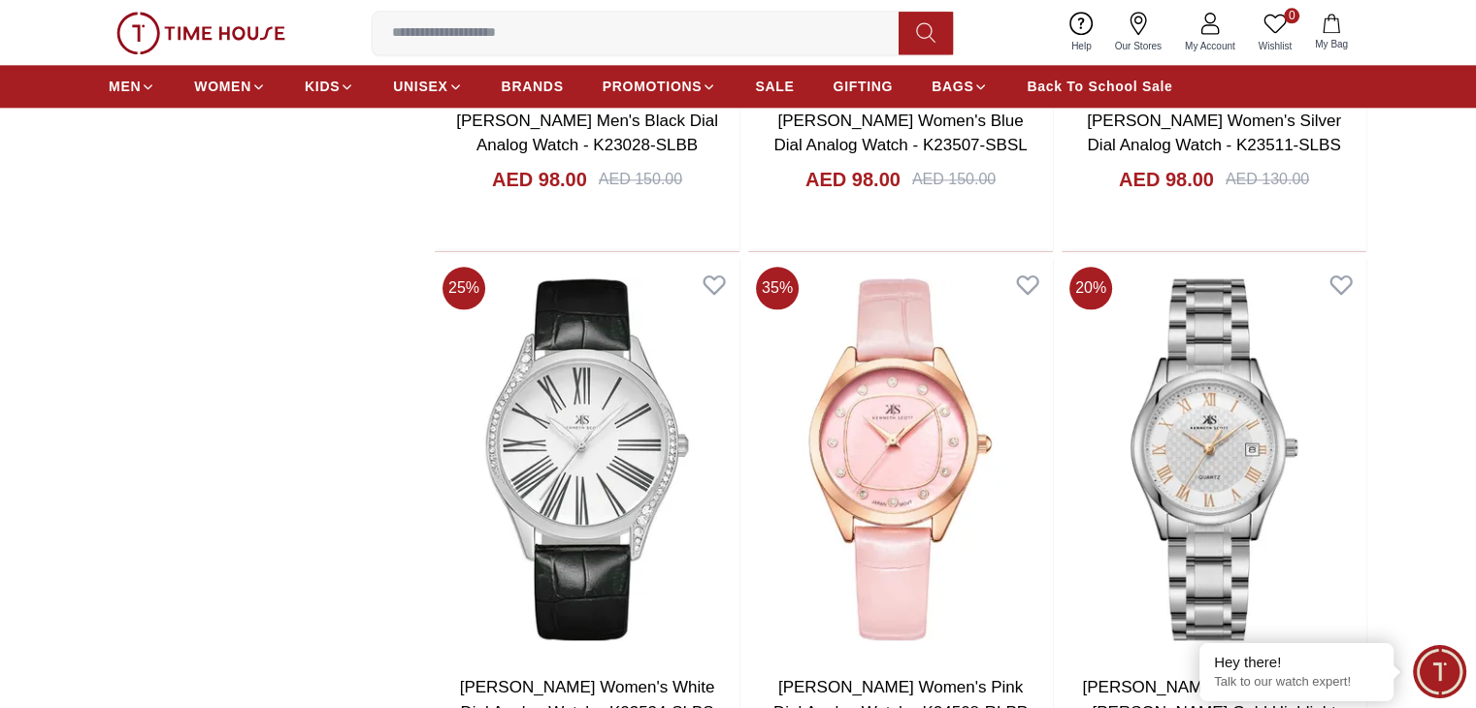
scroll to position [2316, 0]
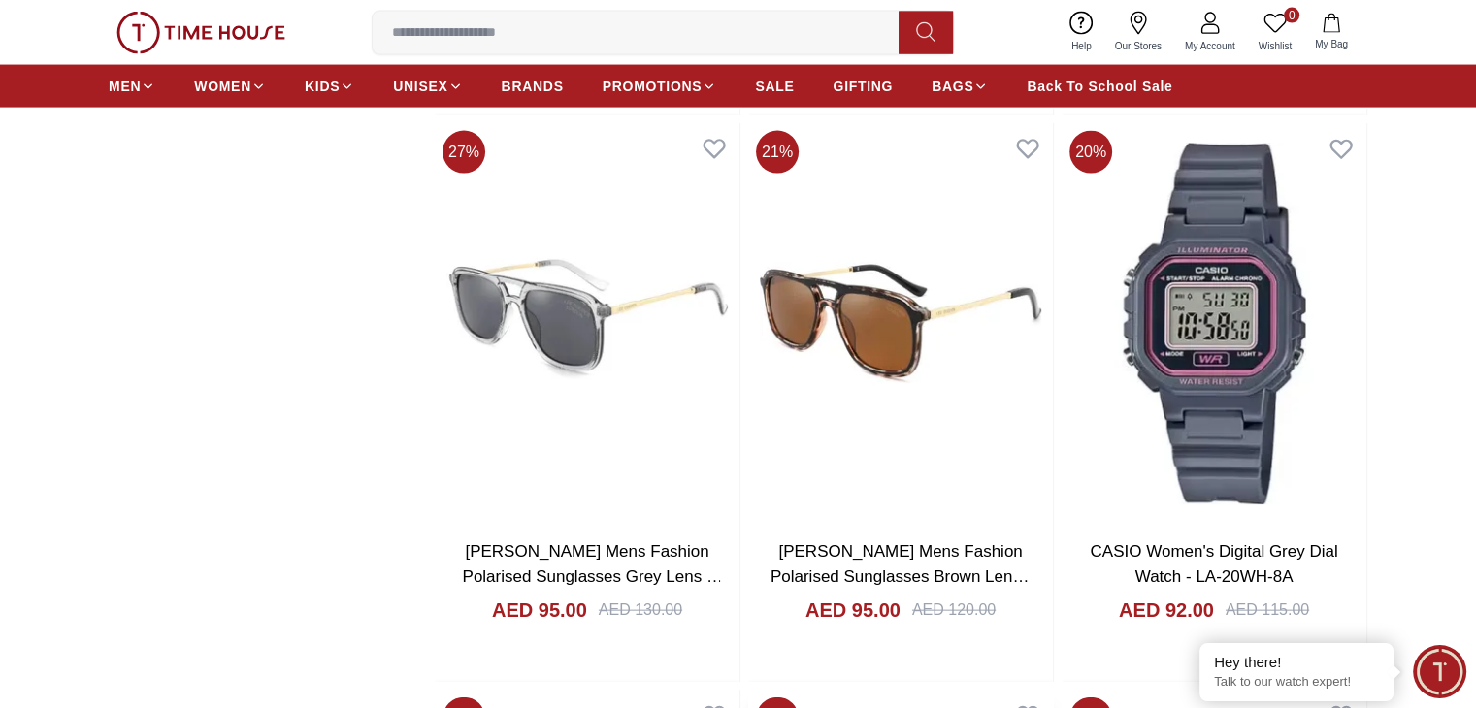
scroll to position [4151, 0]
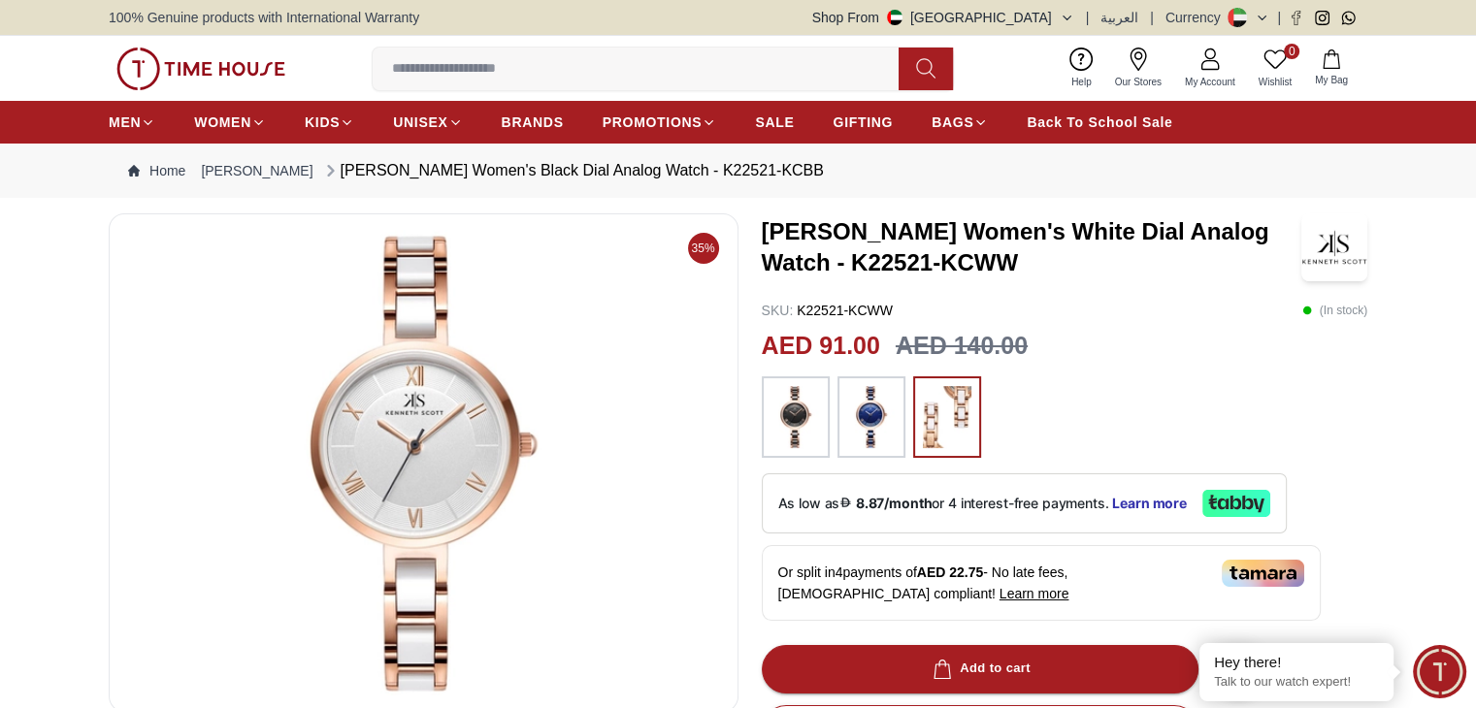
click at [657, 447] on img at bounding box center [423, 463] width 597 height 466
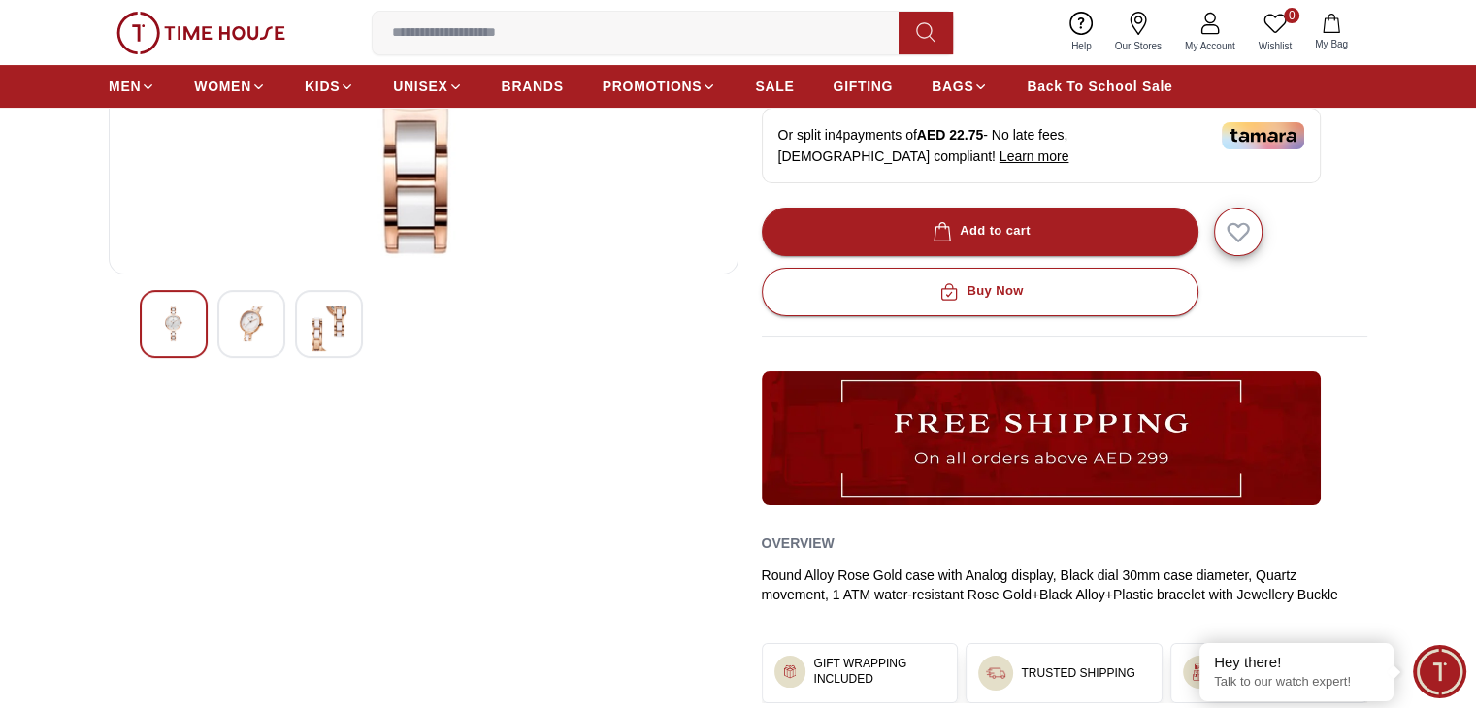
scroll to position [426, 0]
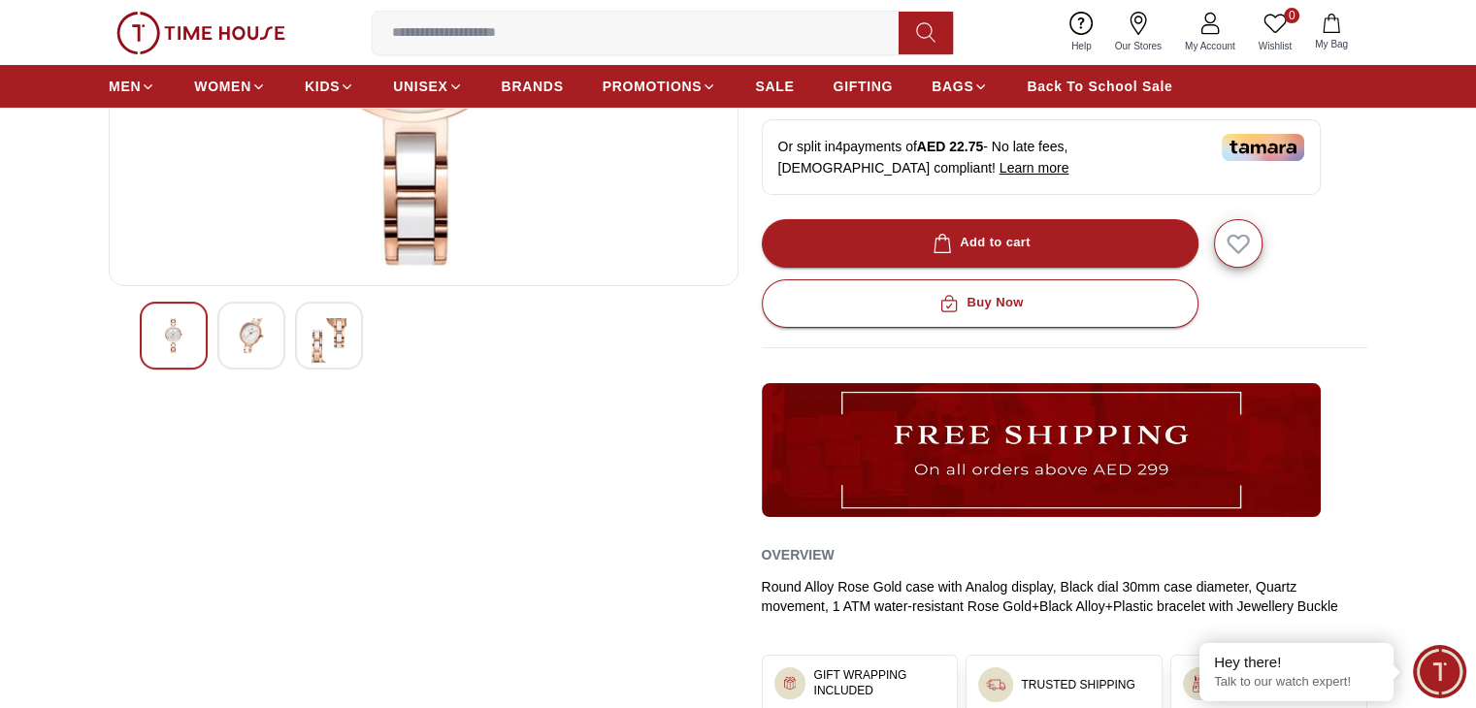
click at [239, 318] on img at bounding box center [251, 335] width 35 height 35
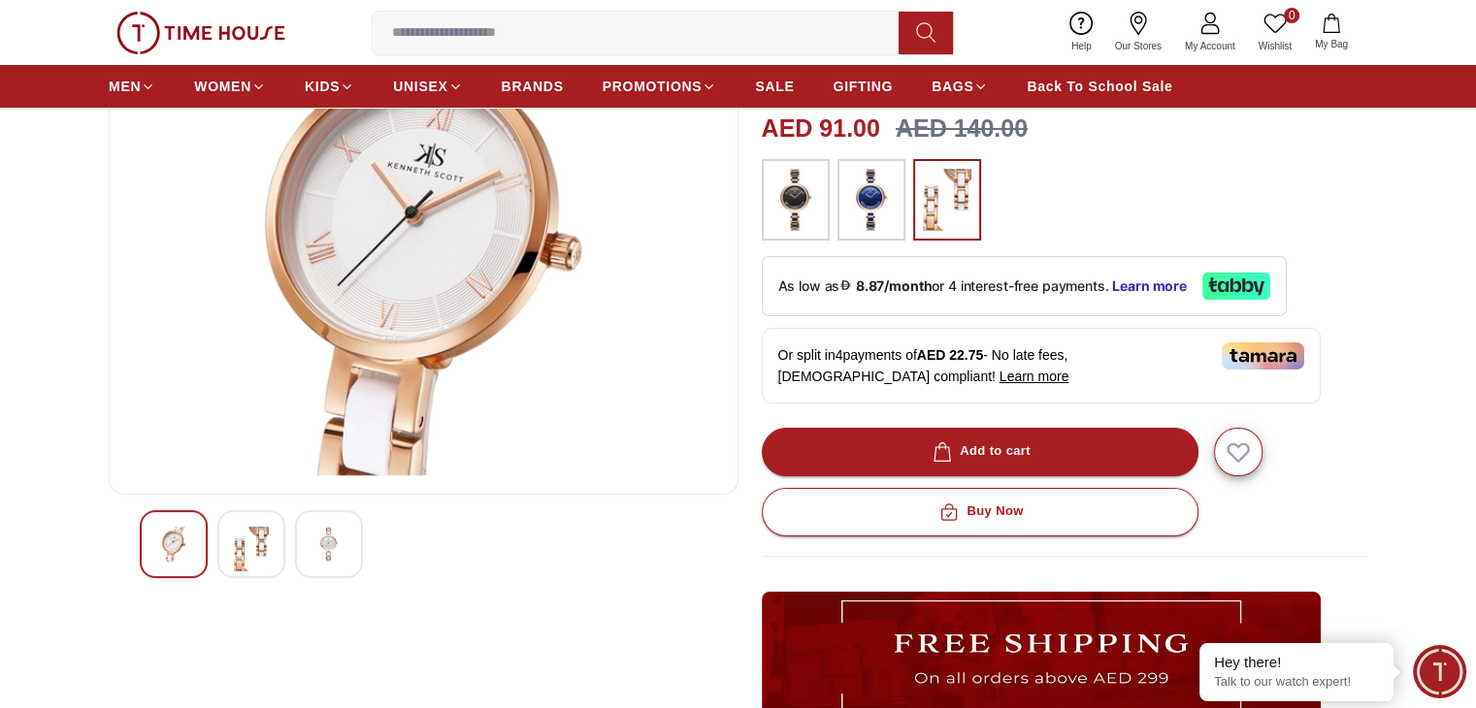
scroll to position [220, 0]
